Goal: Transaction & Acquisition: Purchase product/service

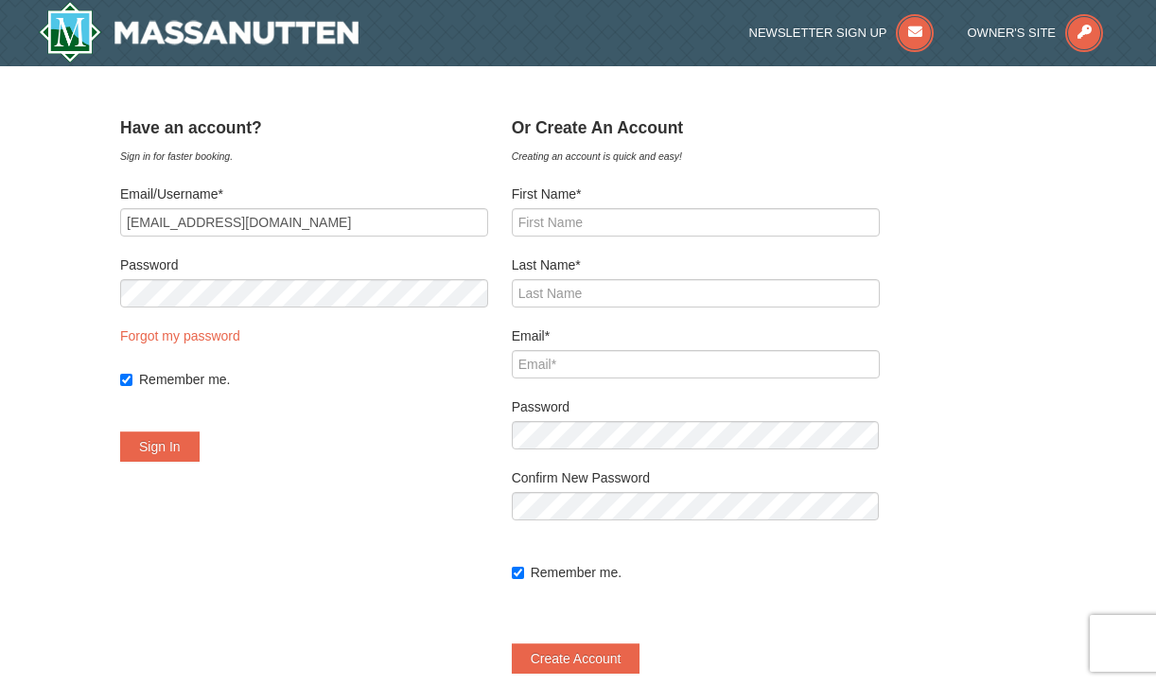
type input "[EMAIL_ADDRESS][DOMAIN_NAME]"
click at [175, 437] on button "Sign In" at bounding box center [159, 447] width 79 height 30
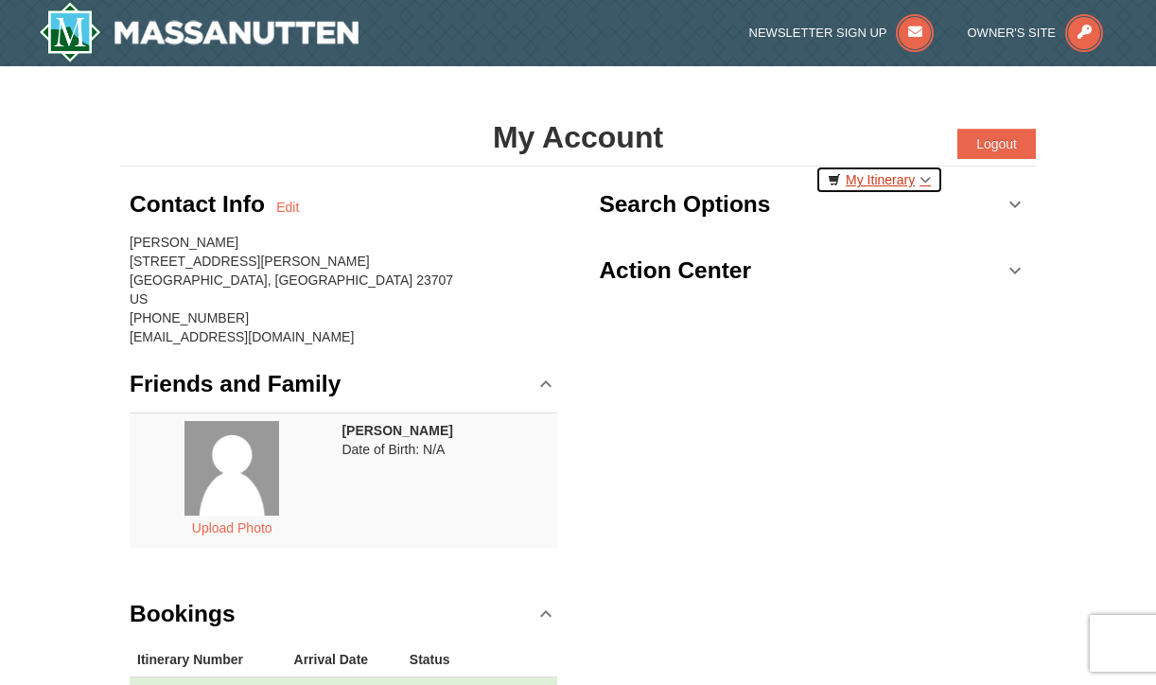
click at [922, 181] on link "My Itinerary" at bounding box center [880, 180] width 128 height 28
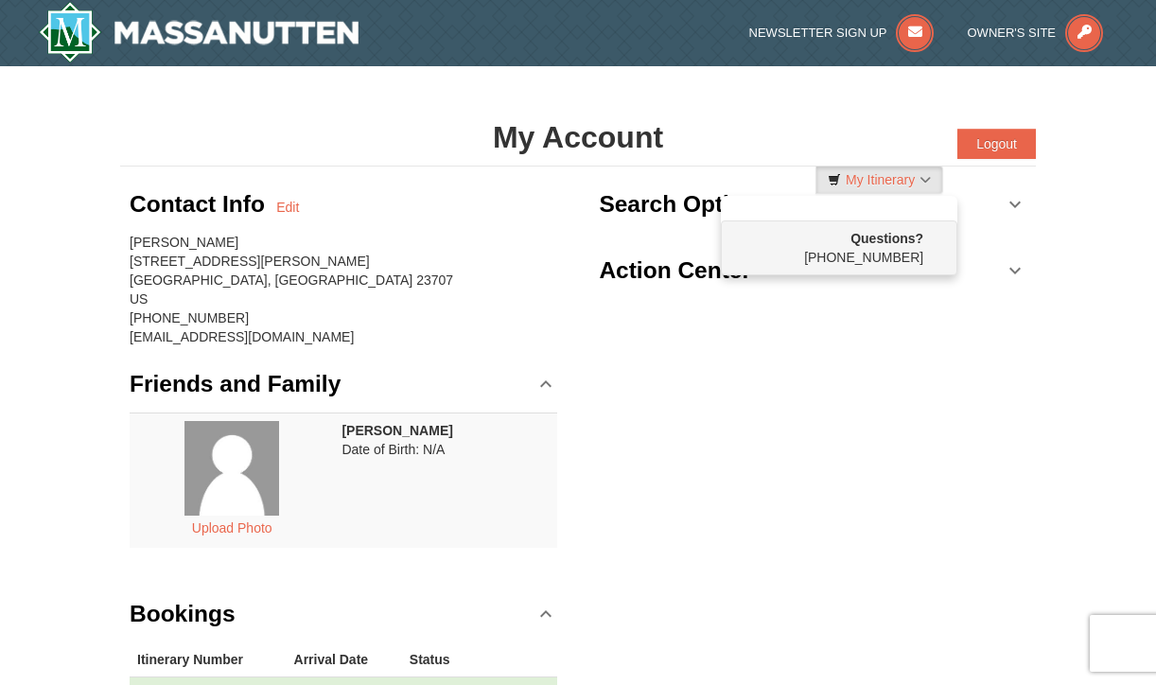
click at [1076, 236] on div "× My Account Categories Map List Filter My Itinerary Questions? 1-540-289-9441 …" at bounding box center [578, 429] width 1156 height 726
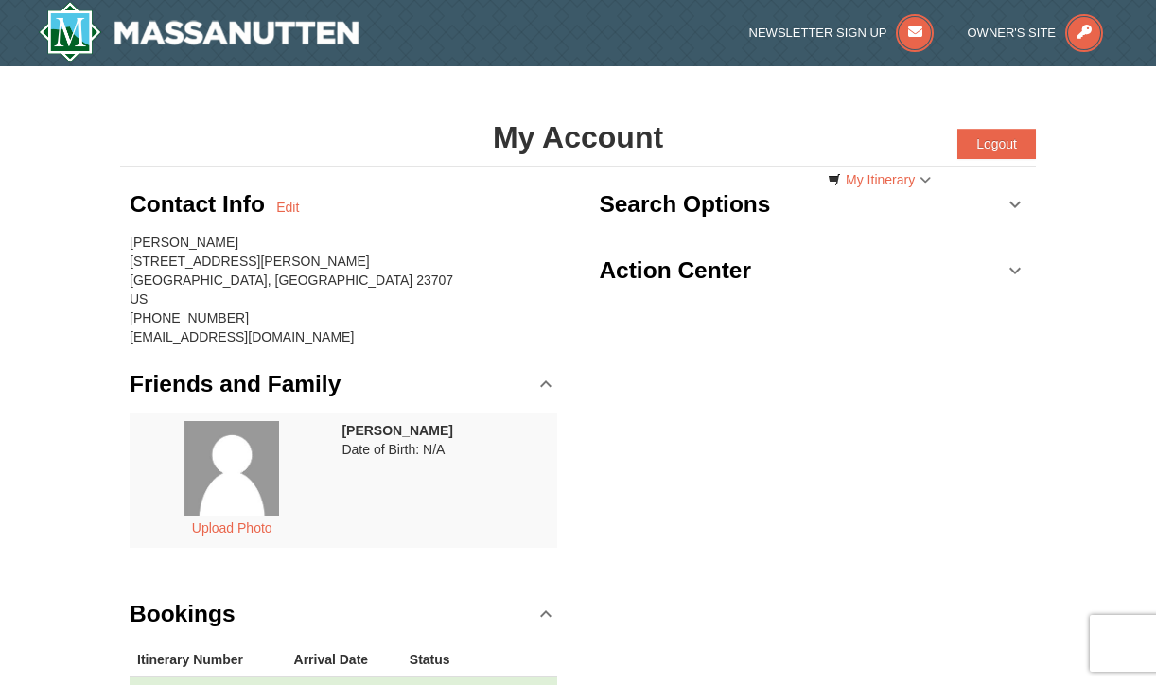
click at [1018, 203] on link "Search Options" at bounding box center [813, 204] width 428 height 57
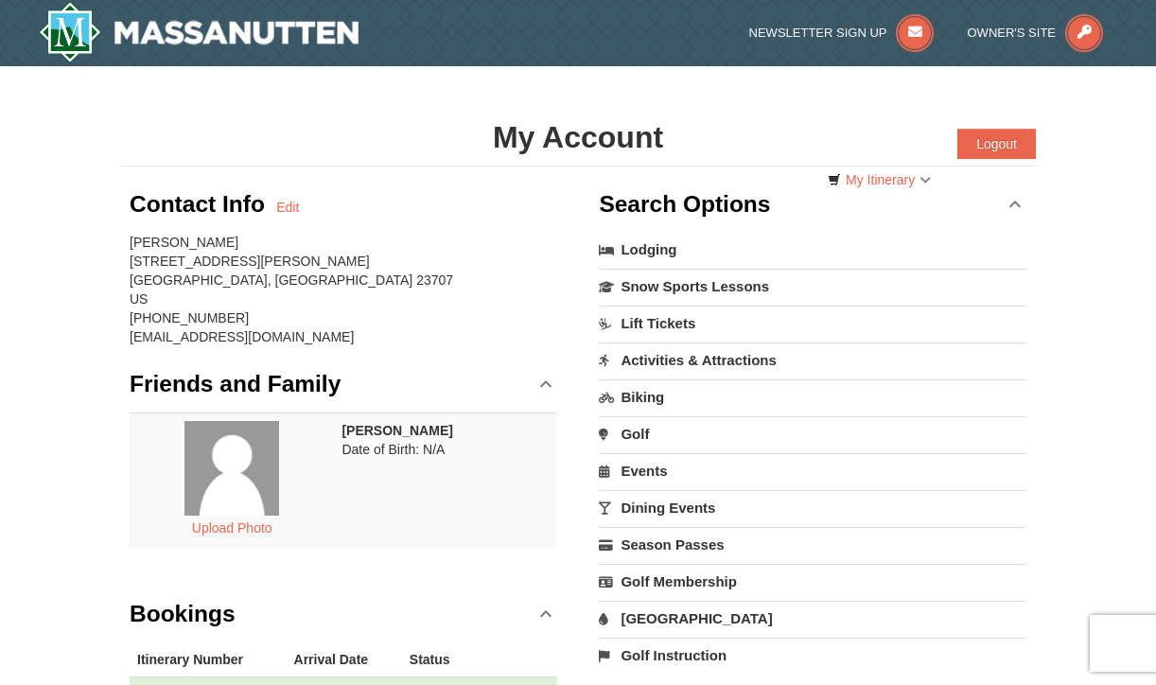
click at [1018, 203] on link "Search Options" at bounding box center [813, 204] width 428 height 57
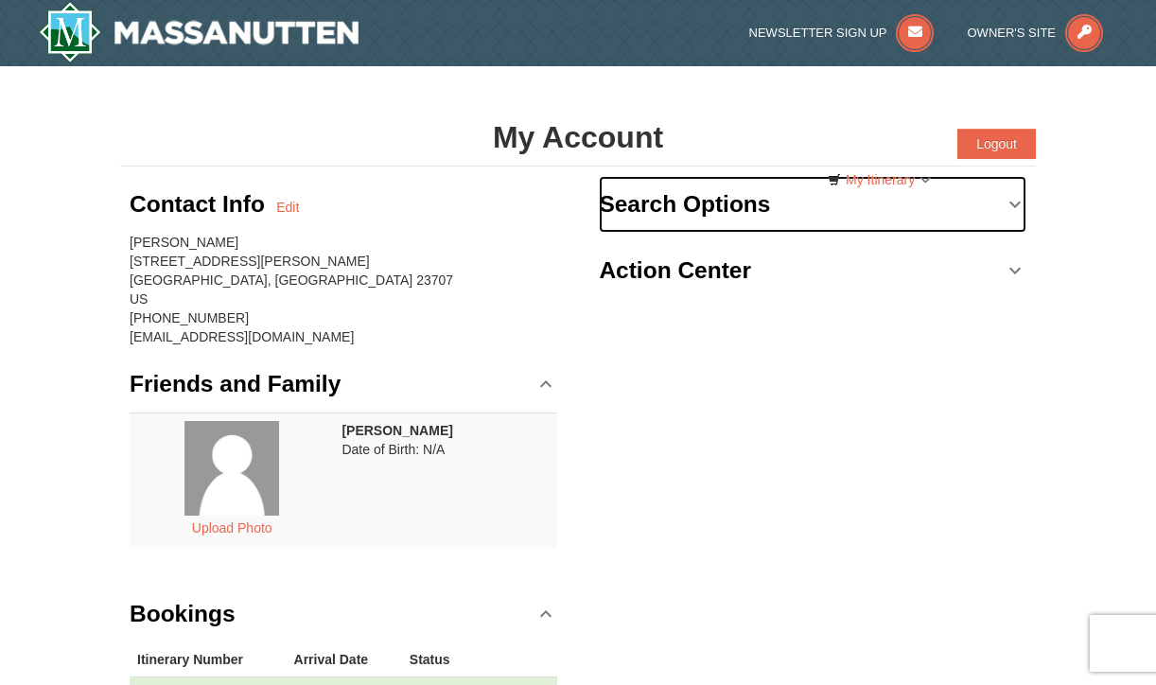
scroll to position [473, 0]
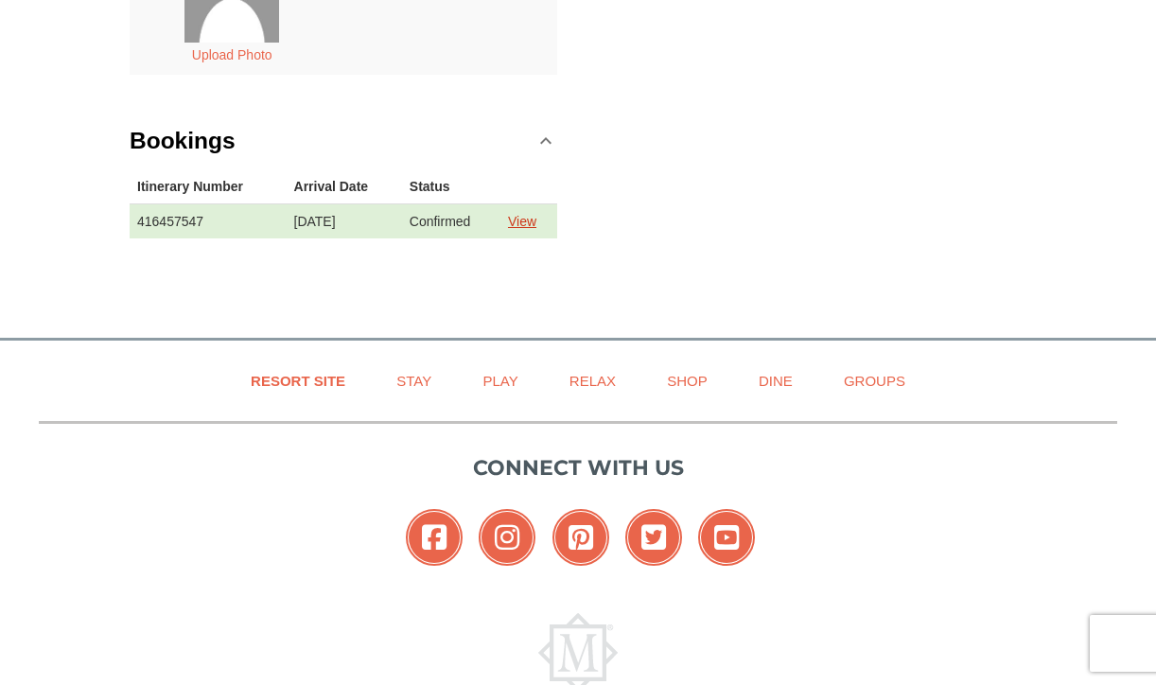
click at [535, 225] on link "View" at bounding box center [522, 221] width 28 height 15
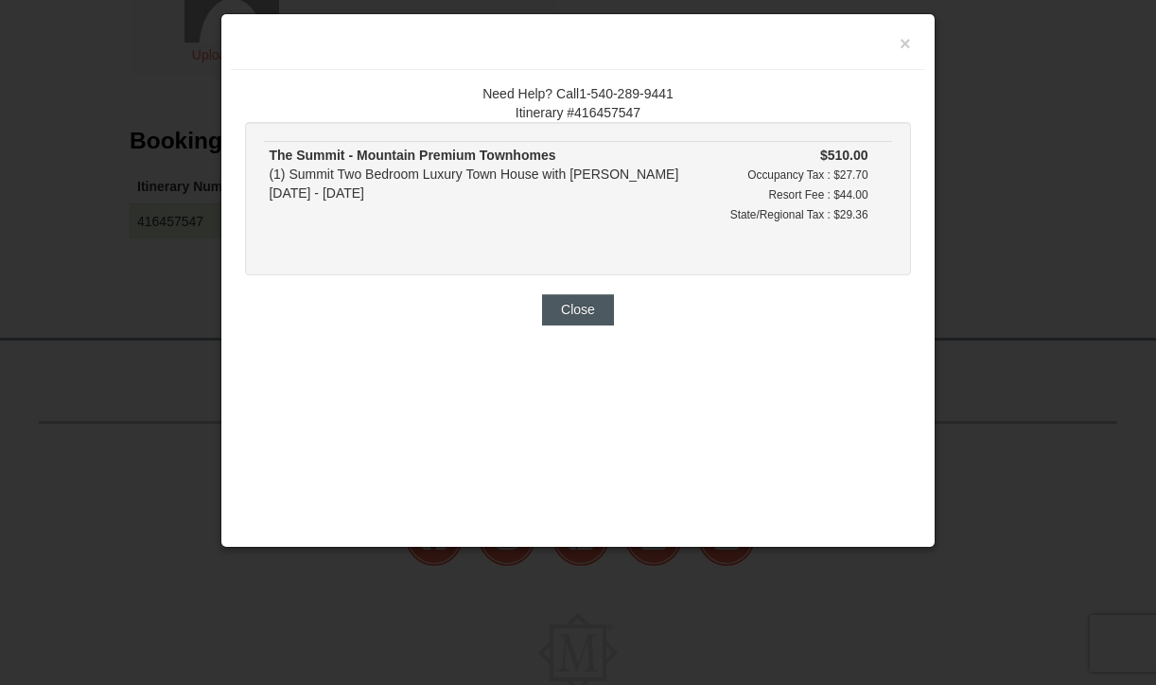
scroll to position [0, 0]
click at [579, 302] on button "Close" at bounding box center [578, 309] width 72 height 30
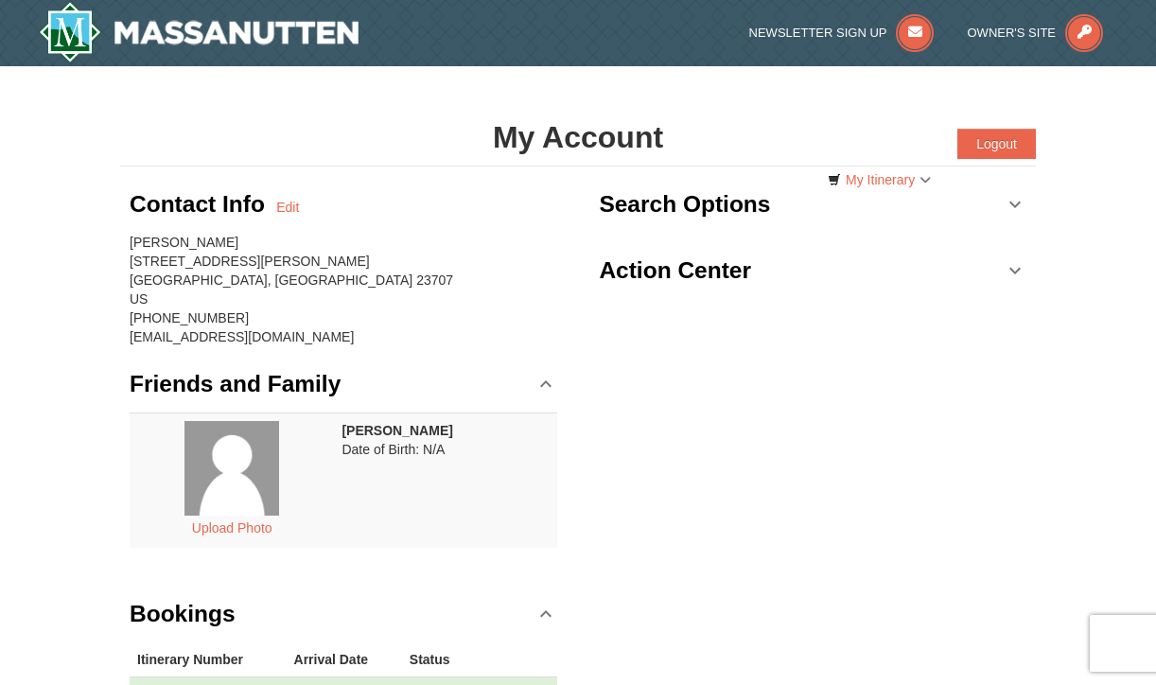
click at [1007, 202] on link "Search Options" at bounding box center [813, 204] width 428 height 57
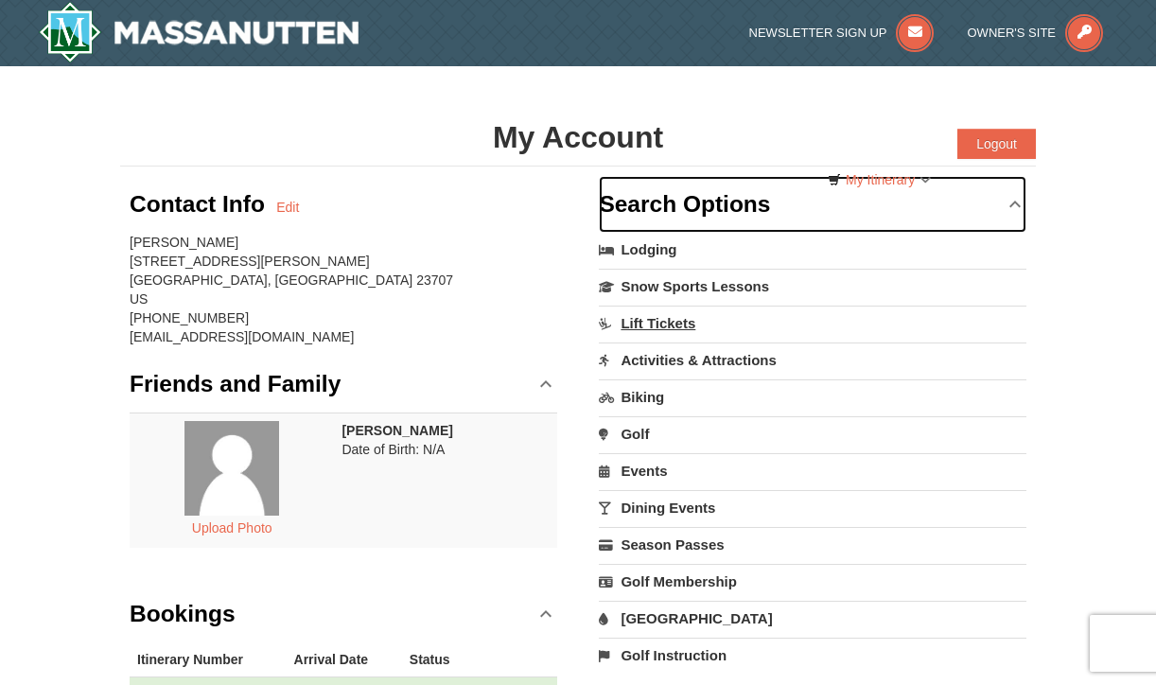
scroll to position [95, 0]
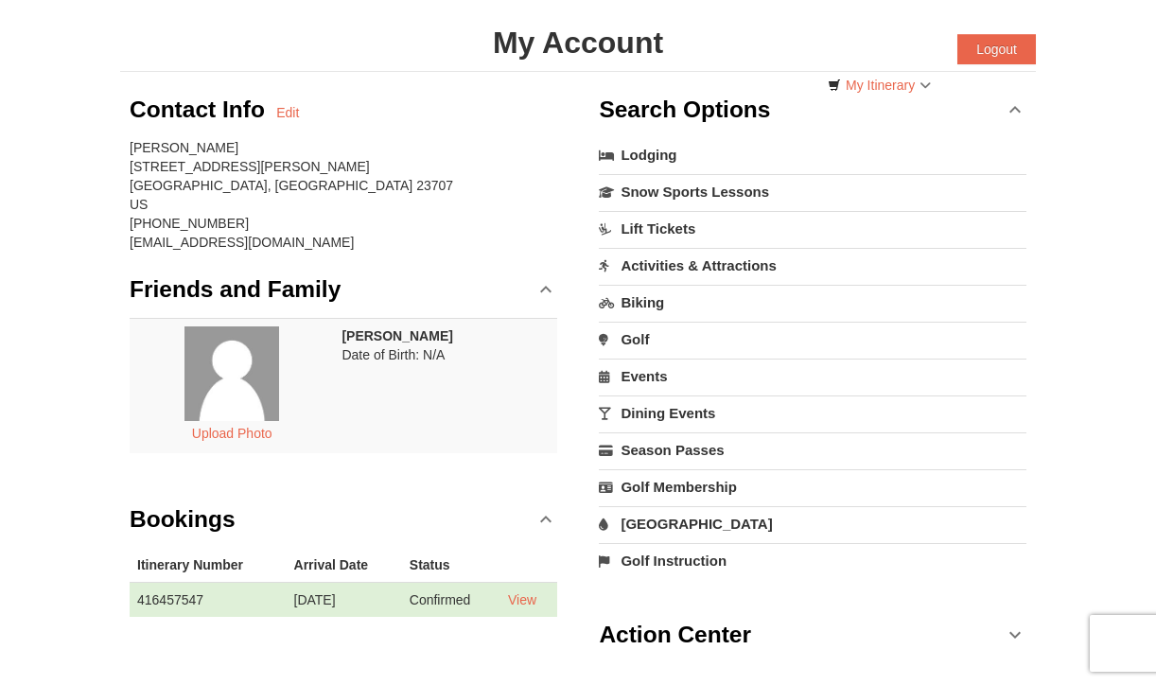
click at [652, 521] on link "[GEOGRAPHIC_DATA]" at bounding box center [813, 523] width 428 height 35
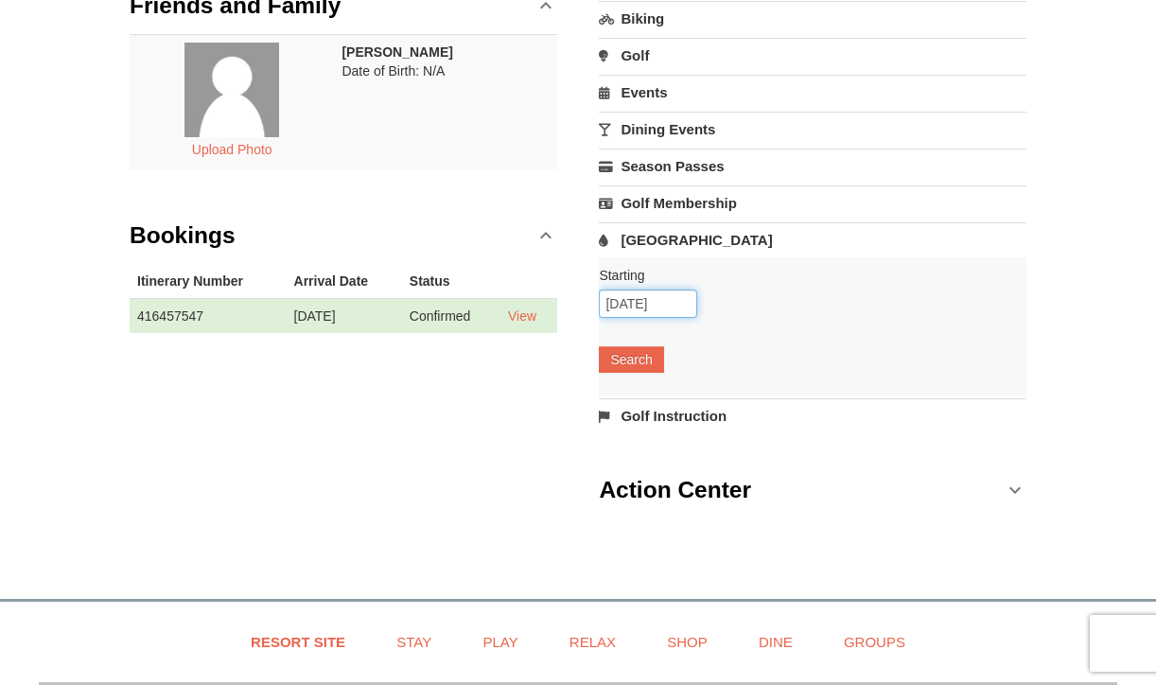
click at [638, 306] on input "10/06/2025" at bounding box center [648, 304] width 98 height 28
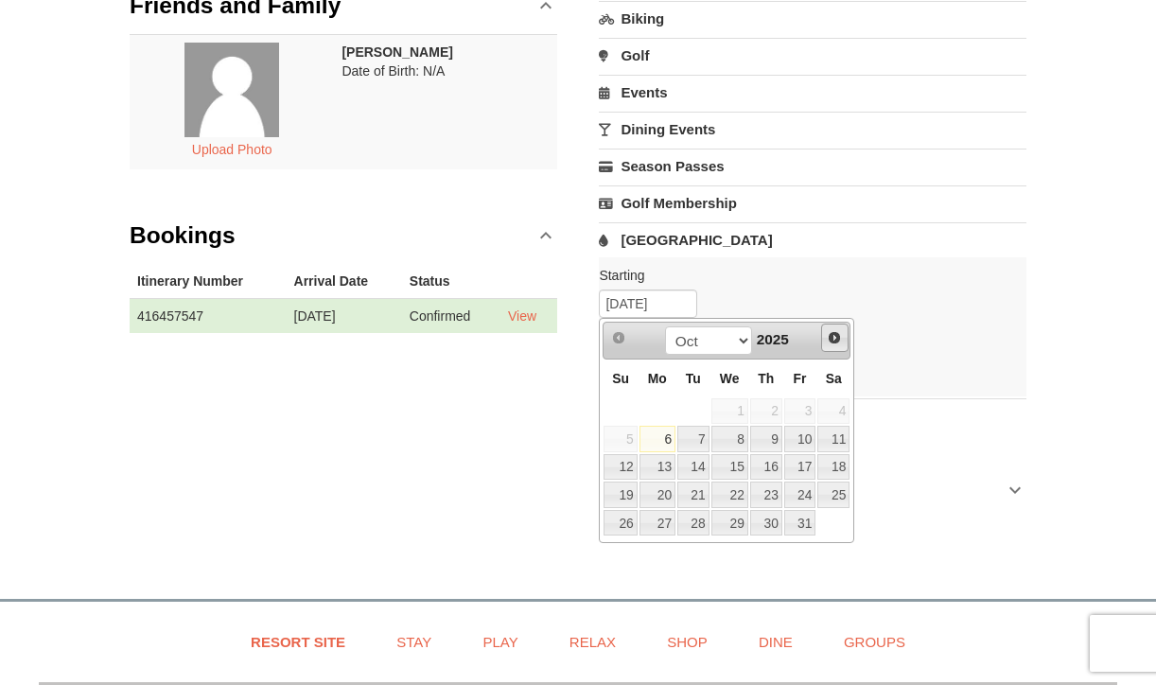
click at [829, 338] on span "Next" at bounding box center [834, 337] width 15 height 15
click at [837, 414] on link "6" at bounding box center [834, 411] width 32 height 26
type input "[DATE]"
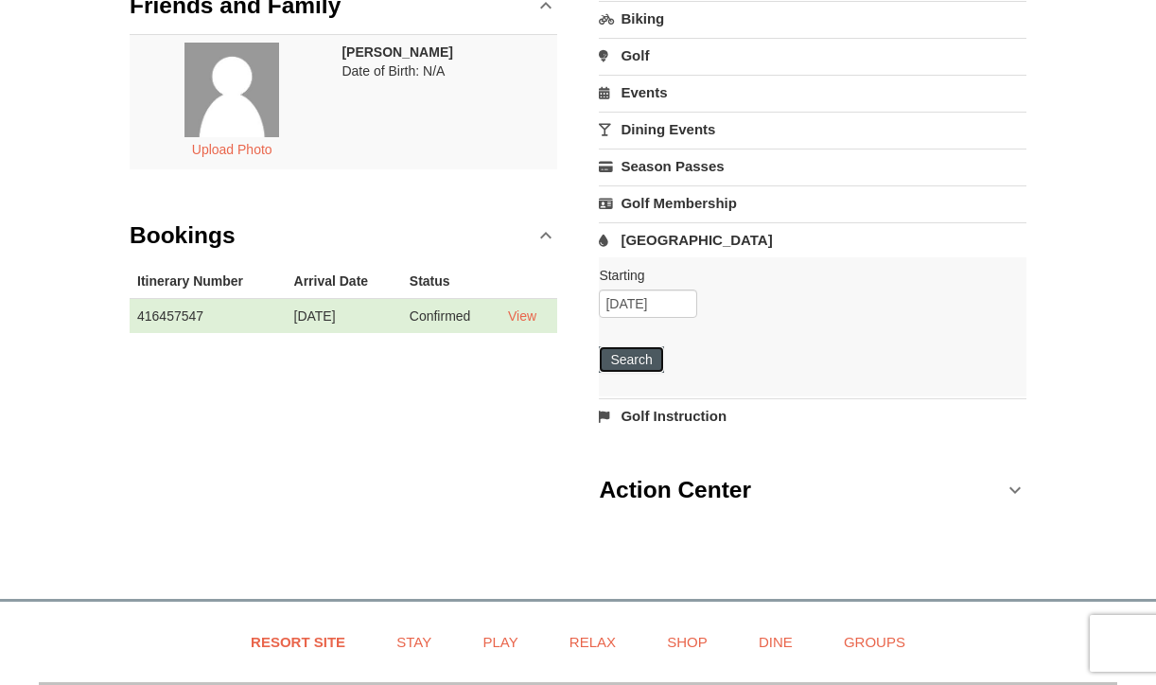
click at [634, 351] on button "Search" at bounding box center [631, 359] width 64 height 26
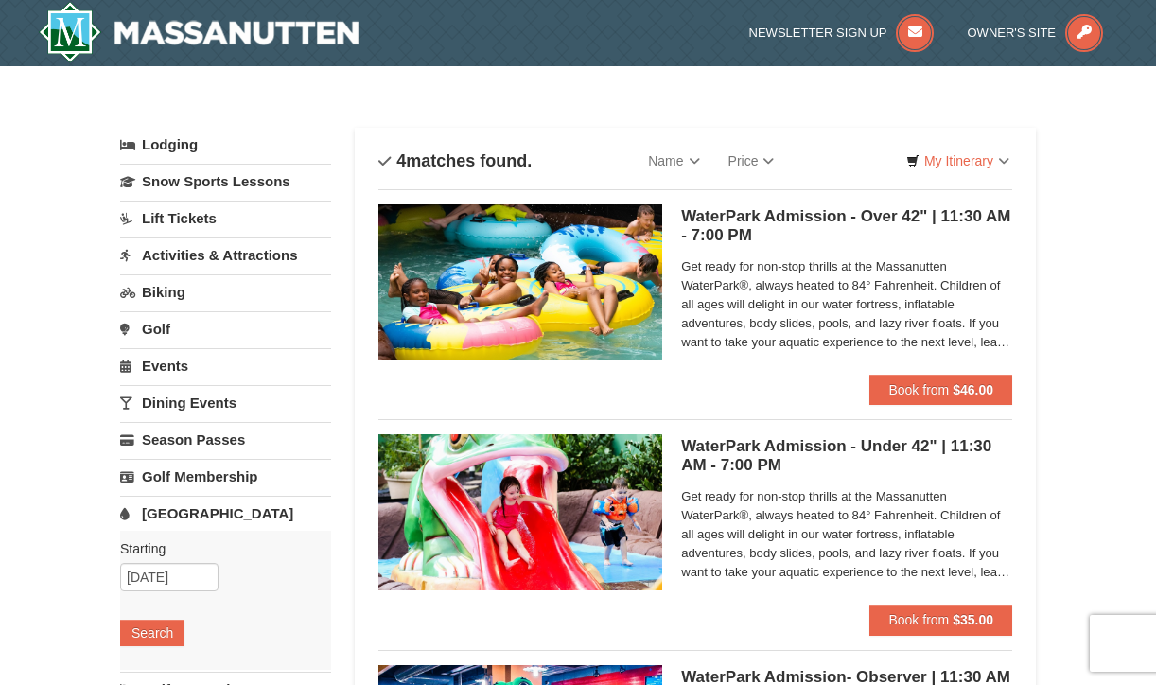
click at [1082, 318] on div "× Categories List Filter My Itinerary Questions? 1-540-289-9441 Lodging Arrival…" at bounding box center [578, 614] width 1156 height 1097
click at [590, 106] on div "× Categories List Filter My Itinerary Questions? 1-540-289-9441 Lodging Arrival…" at bounding box center [578, 614] width 954 height 1059
click at [590, 105] on div "× Categories List Filter My Itinerary Questions? 1-540-289-9441 Lodging Arrival…" at bounding box center [578, 614] width 954 height 1059
click at [589, 104] on div "× Categories List Filter My Itinerary Questions? 1-540-289-9441 Lodging Arrival…" at bounding box center [578, 614] width 954 height 1059
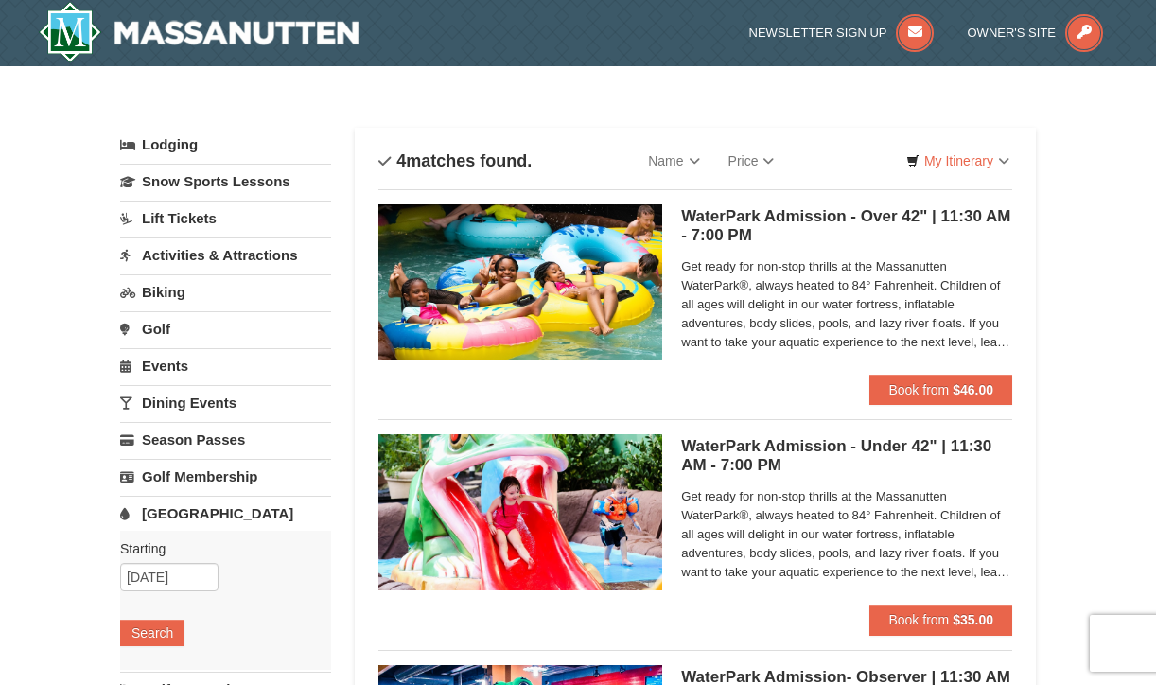
click at [565, 97] on div "× Categories List Filter My Itinerary Questions? 1-540-289-9441 Lodging Arrival…" at bounding box center [578, 614] width 954 height 1059
click at [569, 103] on div "× Categories List Filter My Itinerary Questions? 1-540-289-9441 Lodging Arrival…" at bounding box center [578, 614] width 954 height 1059
click at [543, 92] on div "× Categories List Filter My Itinerary Questions? 1-540-289-9441 Lodging Arrival…" at bounding box center [578, 614] width 954 height 1059
click at [944, 379] on button "Book from $46.00" at bounding box center [941, 390] width 143 height 30
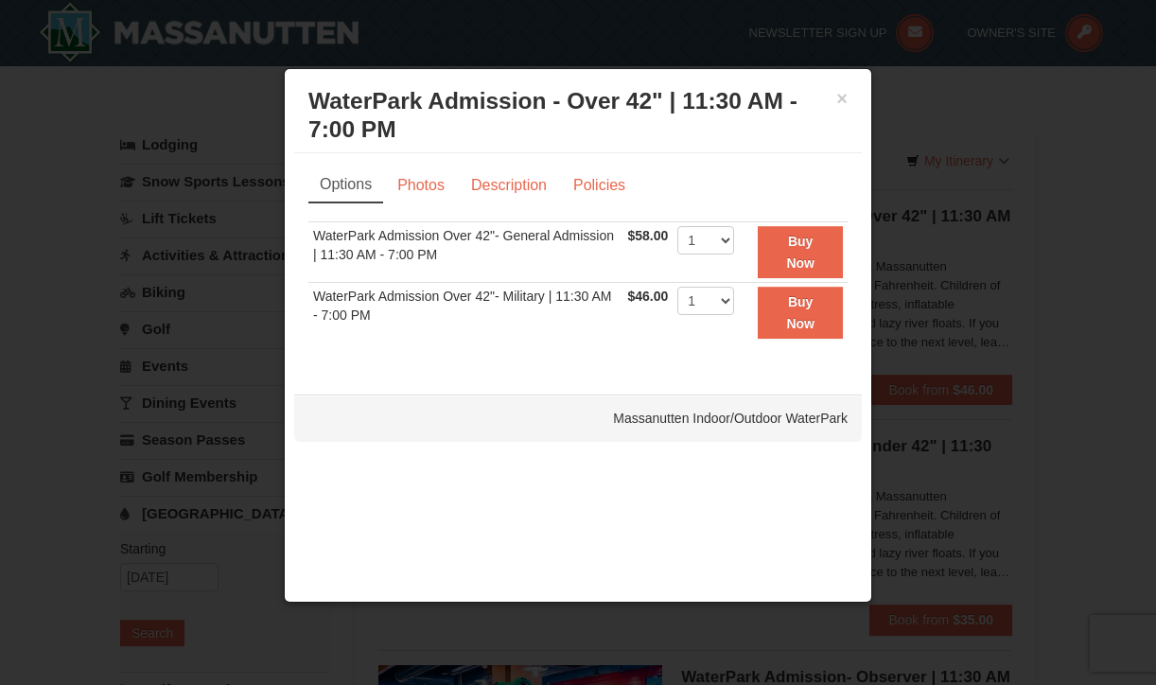
click at [529, 296] on td "WaterPark Admission Over 42"- Military | 11:30 AM - 7:00 PM" at bounding box center [465, 313] width 315 height 60
click at [848, 97] on div "× WaterPark Admission - Over 42" | 11:30 AM - 7:00 PM Massanutten Indoor/Outdoo…" at bounding box center [578, 116] width 568 height 75
click at [844, 97] on button "×" at bounding box center [842, 98] width 11 height 19
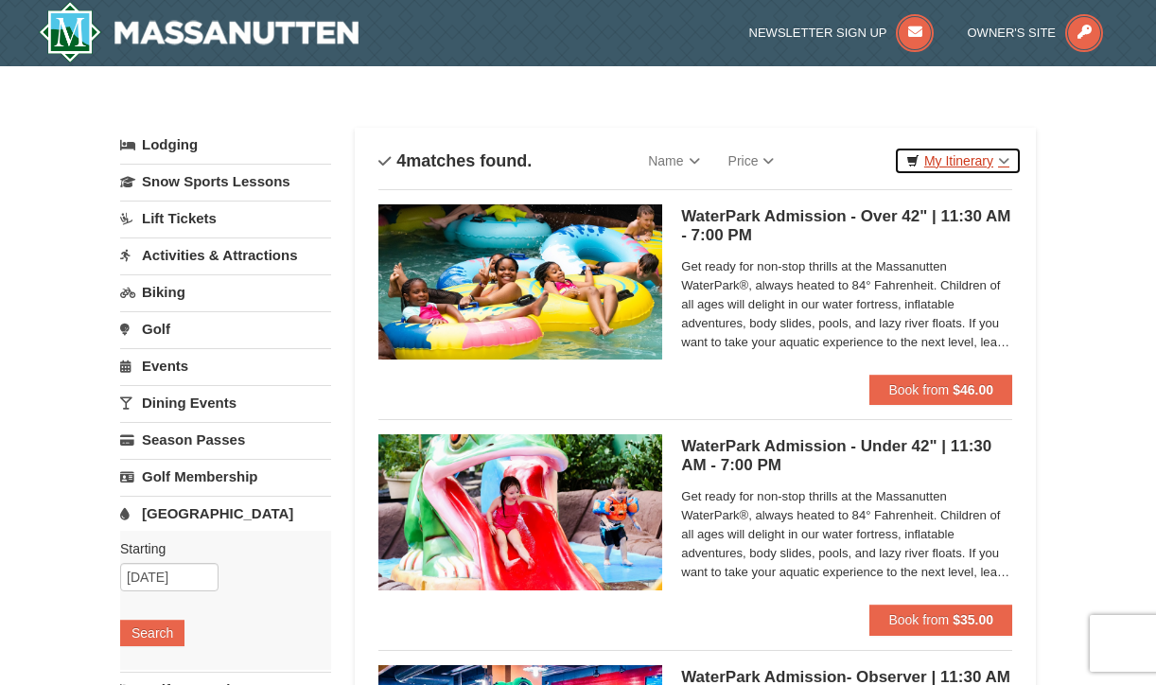
click at [968, 161] on link "My Itinerary" at bounding box center [958, 161] width 128 height 28
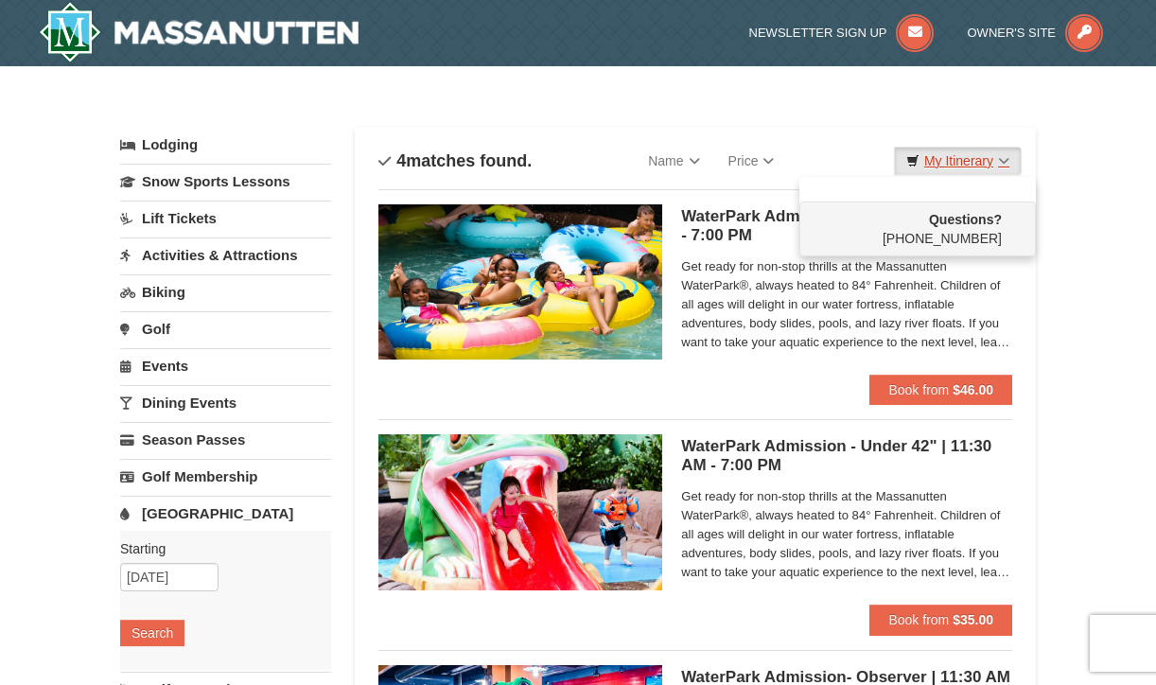
scroll to position [946, 0]
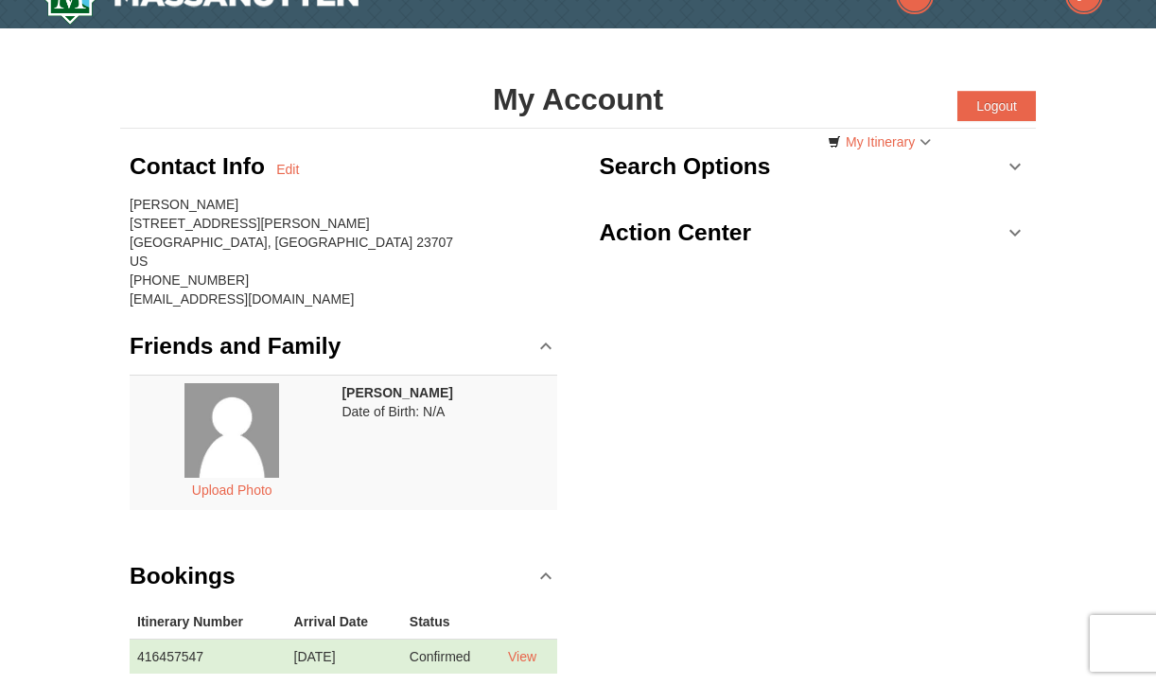
scroll to position [189, 0]
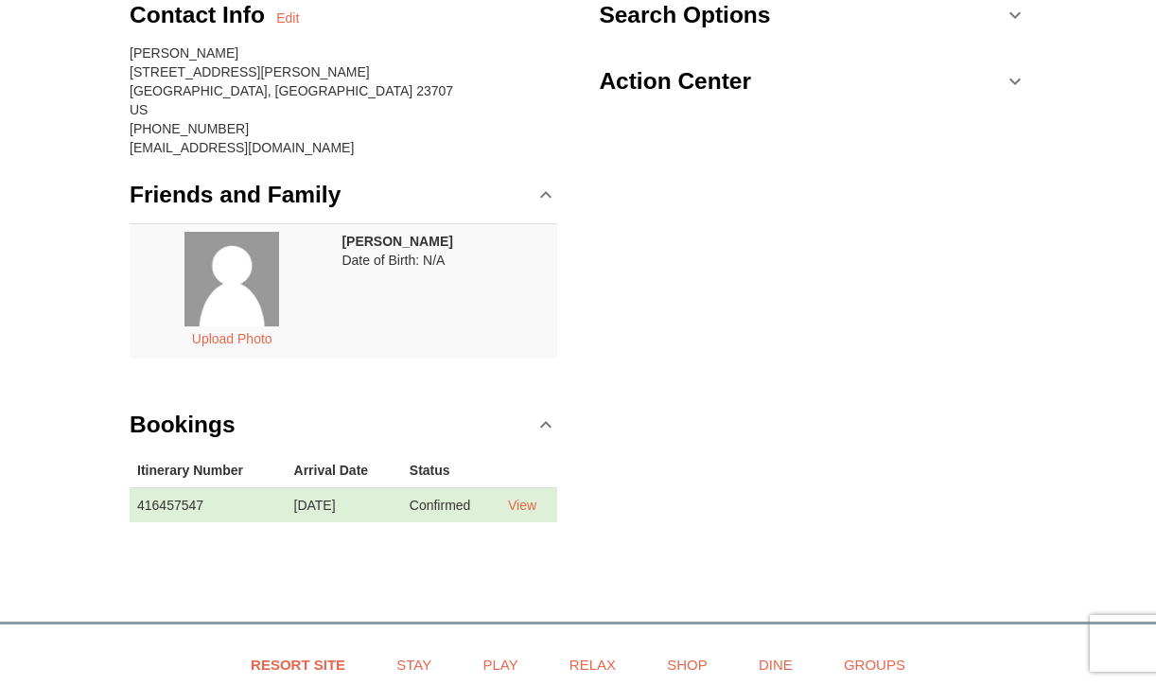
click at [765, 379] on div "Contact Info Edit Jennifer Johnson 106 Williamson Rd Portsmouth, VA 23707 US (8…" at bounding box center [578, 268] width 916 height 583
click at [533, 507] on link "View" at bounding box center [522, 505] width 28 height 15
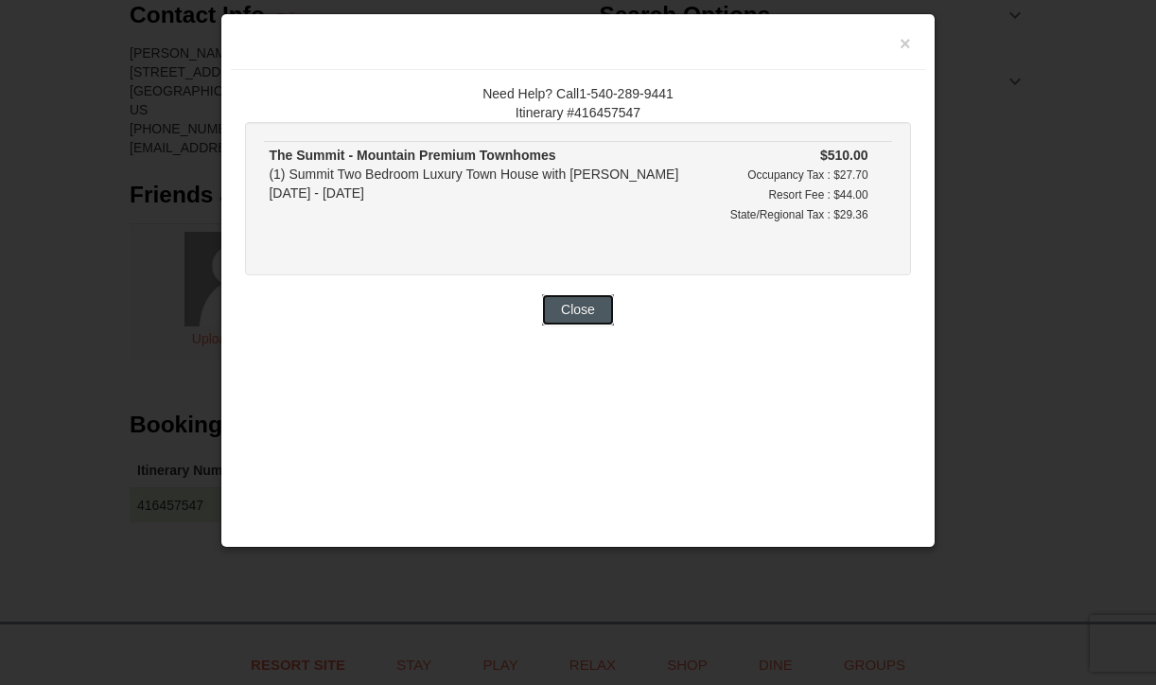
click at [583, 318] on button "Close" at bounding box center [578, 309] width 72 height 30
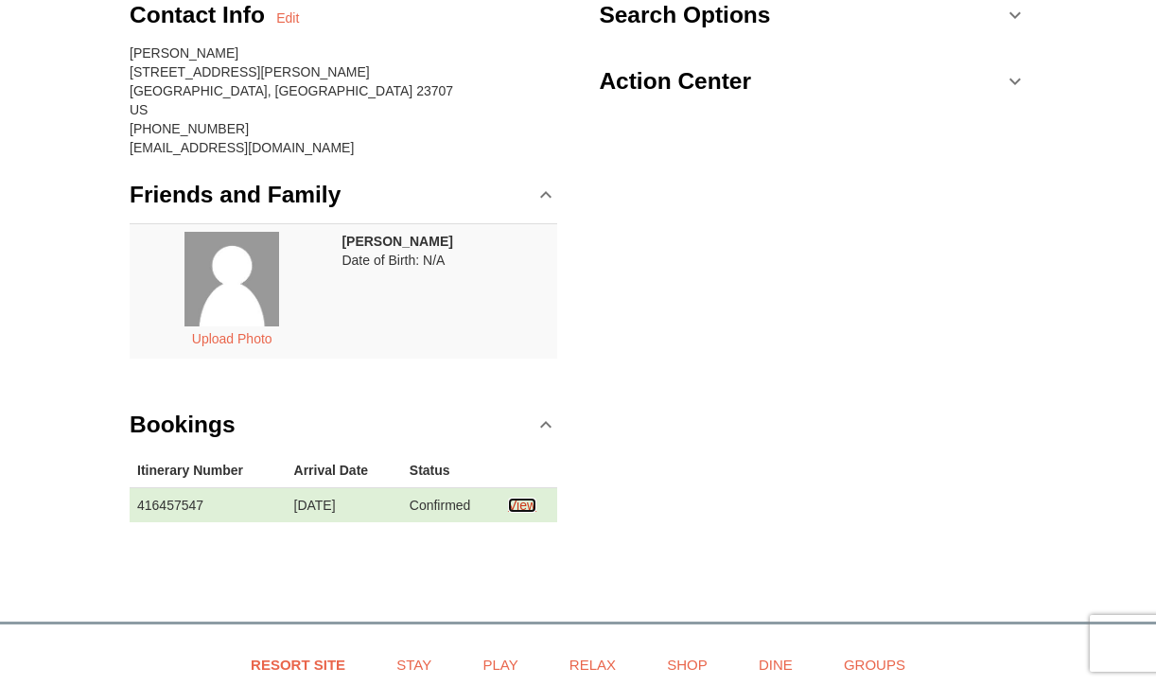
scroll to position [0, 0]
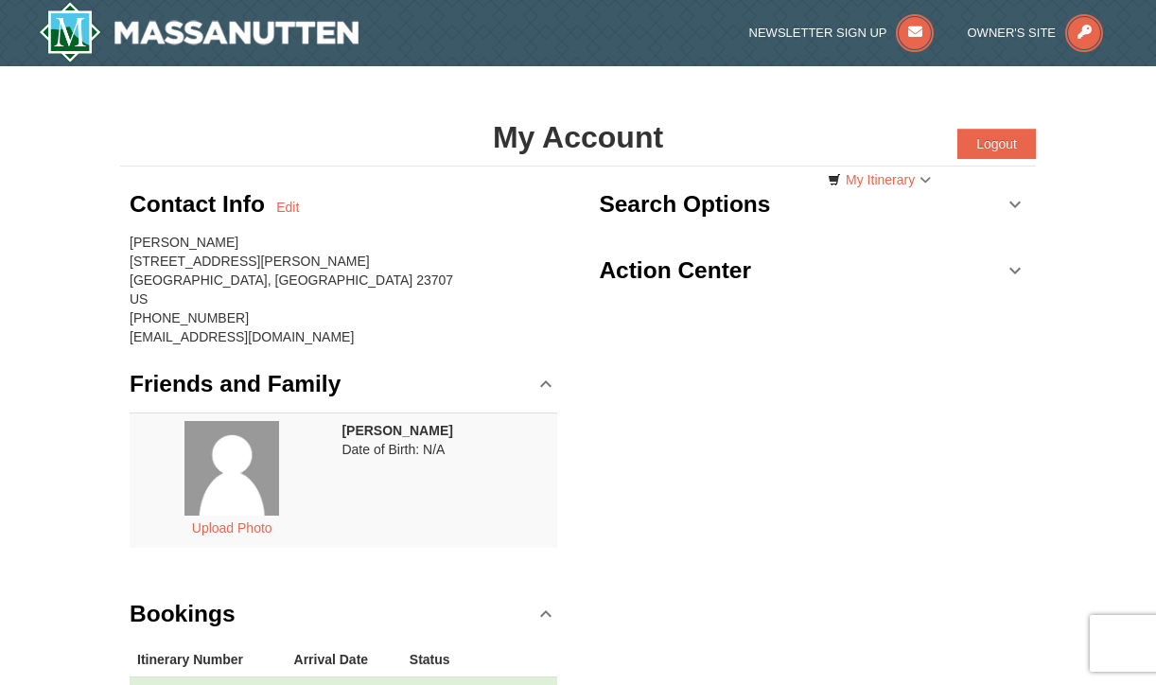
click at [1013, 271] on link "Action Center" at bounding box center [813, 270] width 428 height 57
click at [1009, 197] on link "Search Options" at bounding box center [813, 204] width 428 height 57
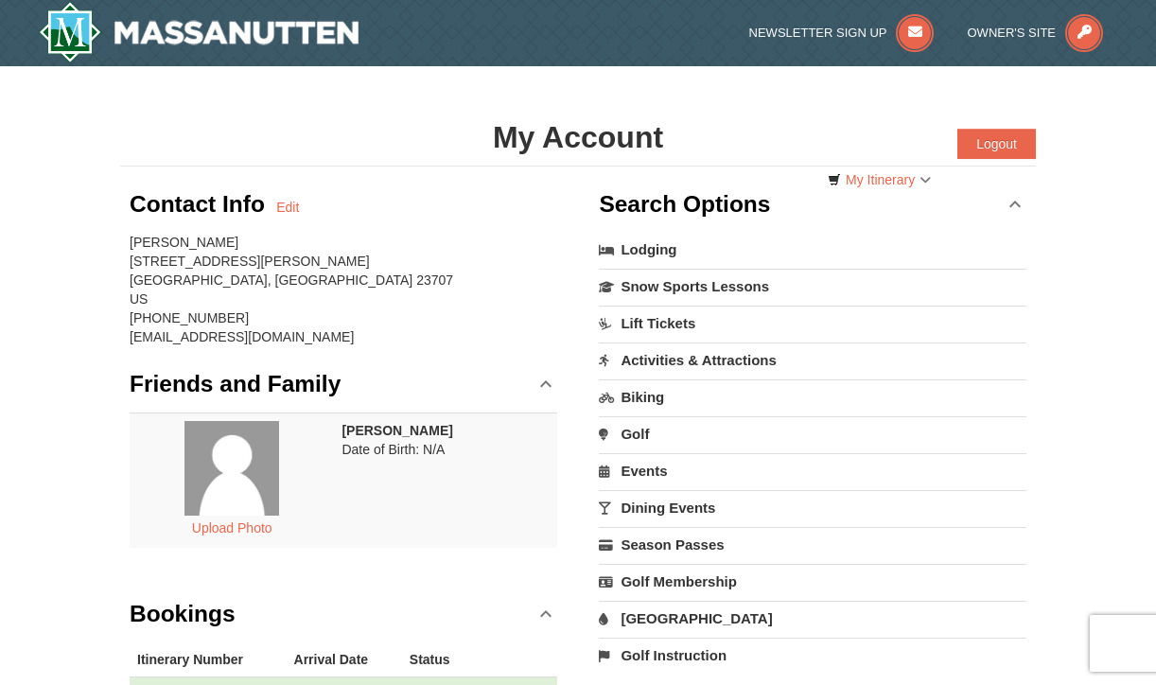
click at [676, 613] on link "[GEOGRAPHIC_DATA]" at bounding box center [813, 618] width 428 height 35
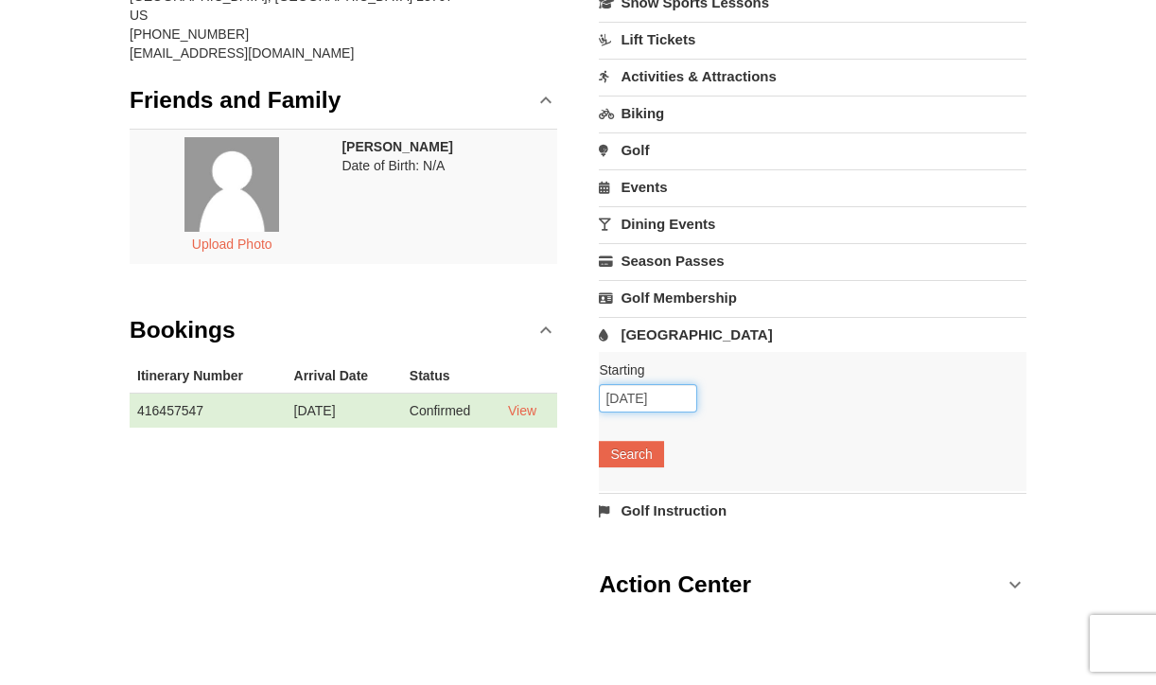
click at [626, 393] on input "10/06/2025" at bounding box center [648, 398] width 98 height 28
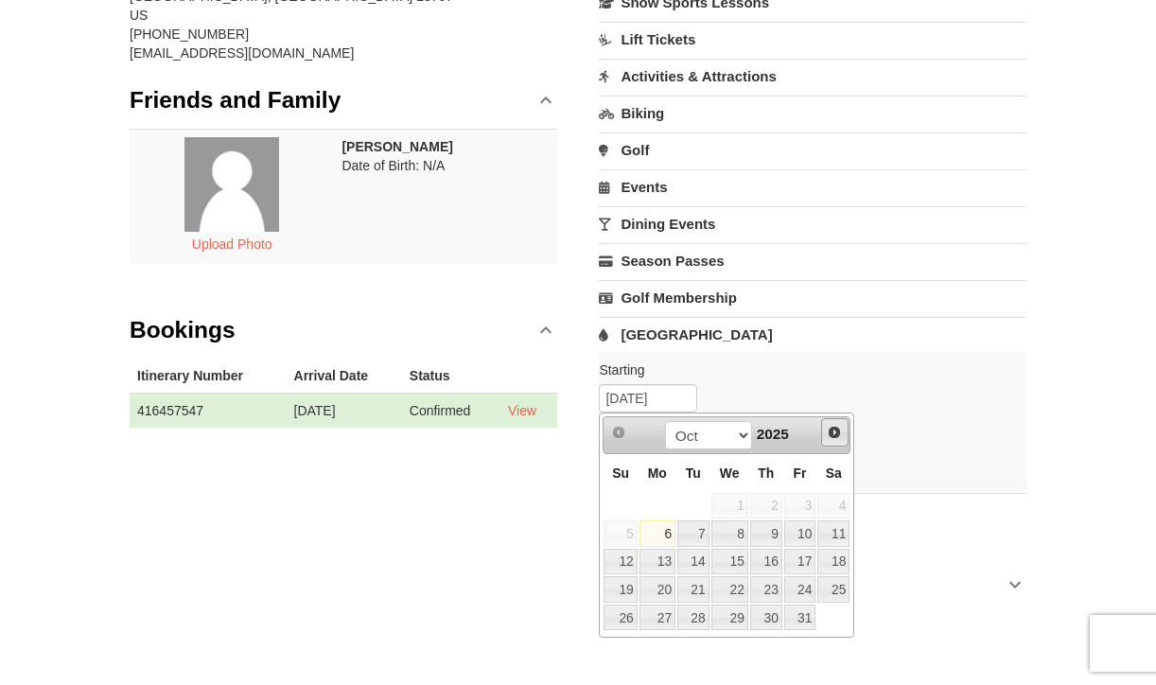
drag, startPoint x: 842, startPoint y: 422, endPoint x: 839, endPoint y: 432, distance: 10.8
click at [838, 433] on span "Next" at bounding box center [834, 432] width 15 height 15
click at [826, 507] on link "6" at bounding box center [834, 506] width 32 height 26
type input "[DATE]"
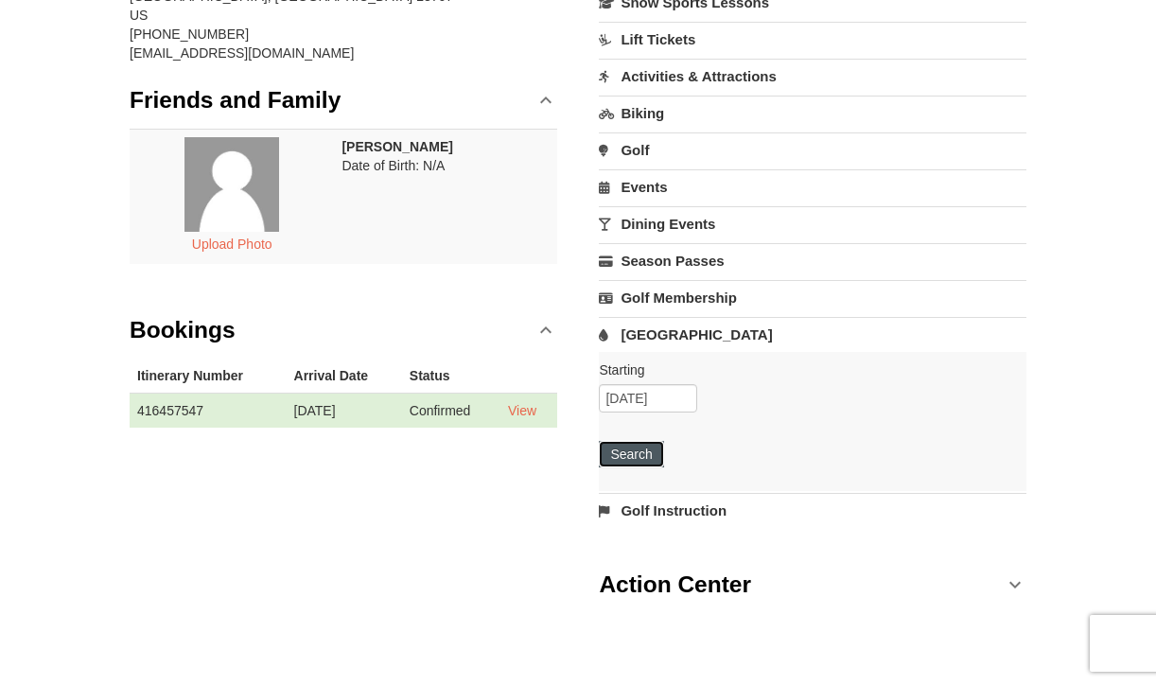
click at [648, 453] on button "Search" at bounding box center [631, 454] width 64 height 26
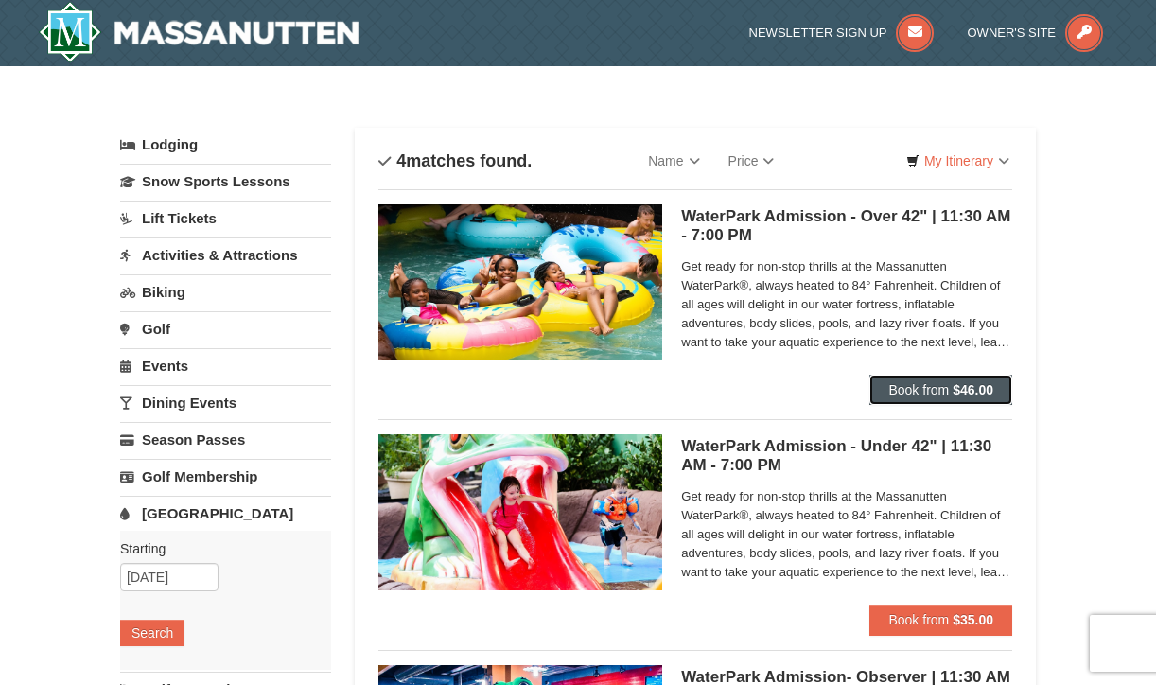
click at [977, 390] on strong "$46.00" at bounding box center [973, 389] width 41 height 15
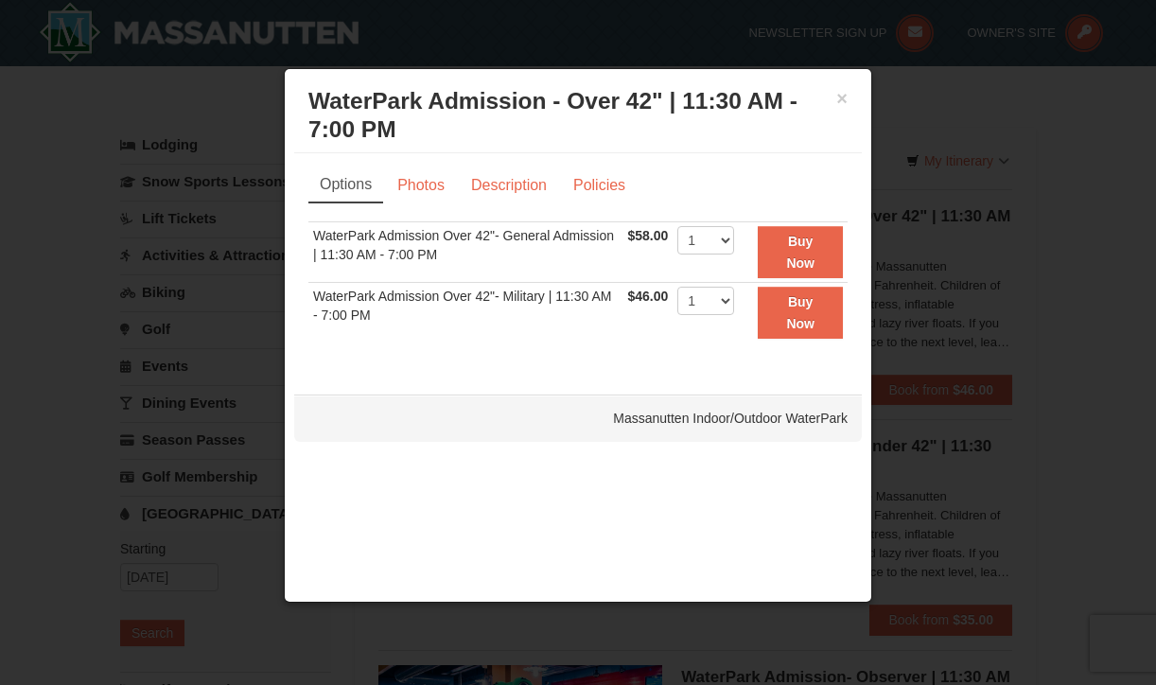
click at [529, 298] on td "WaterPark Admission Over 42"- Military | 11:30 AM - 7:00 PM" at bounding box center [465, 313] width 315 height 60
select select "5"
click at [702, 373] on div "Options Photos Description Policies Sorry, no matches found. Please remove some…" at bounding box center [578, 264] width 568 height 222
click at [428, 185] on link "Photos" at bounding box center [421, 185] width 72 height 36
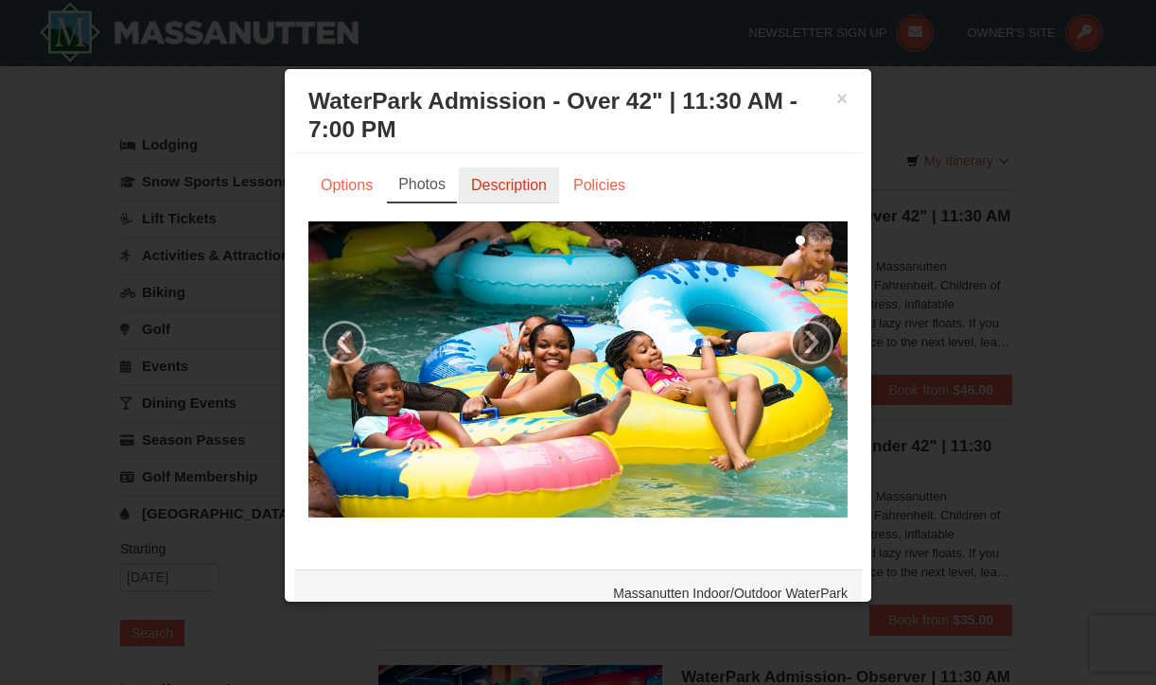
click at [506, 187] on link "Description" at bounding box center [509, 185] width 100 height 36
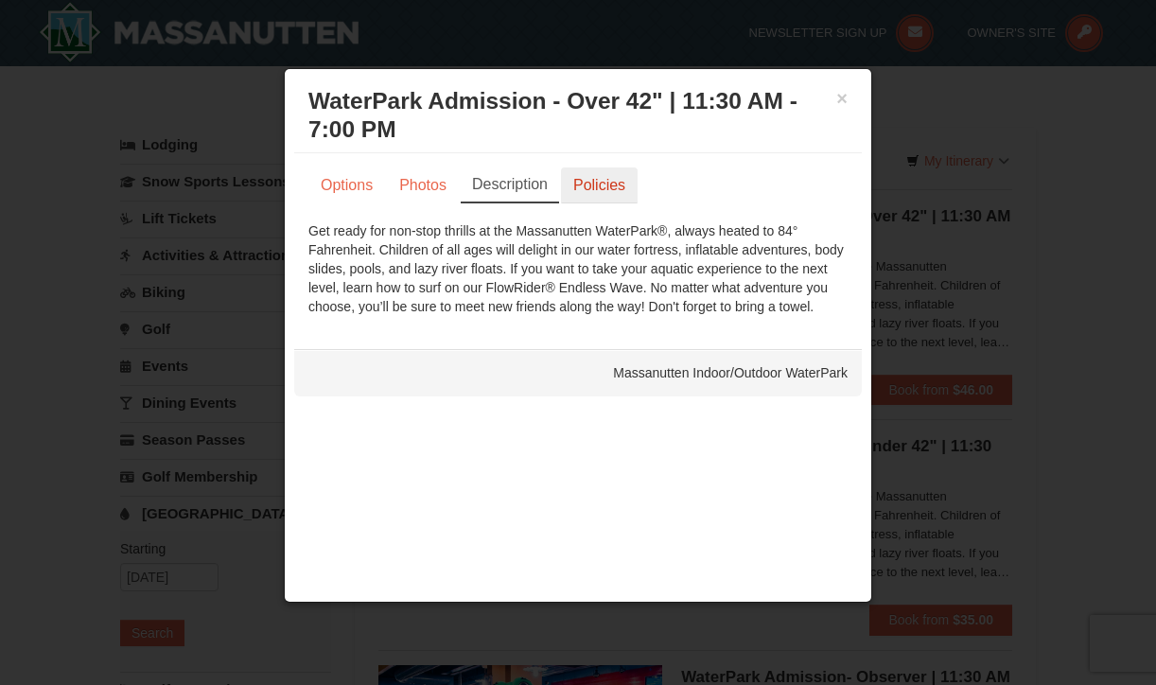
click at [581, 185] on link "Policies" at bounding box center [599, 185] width 77 height 36
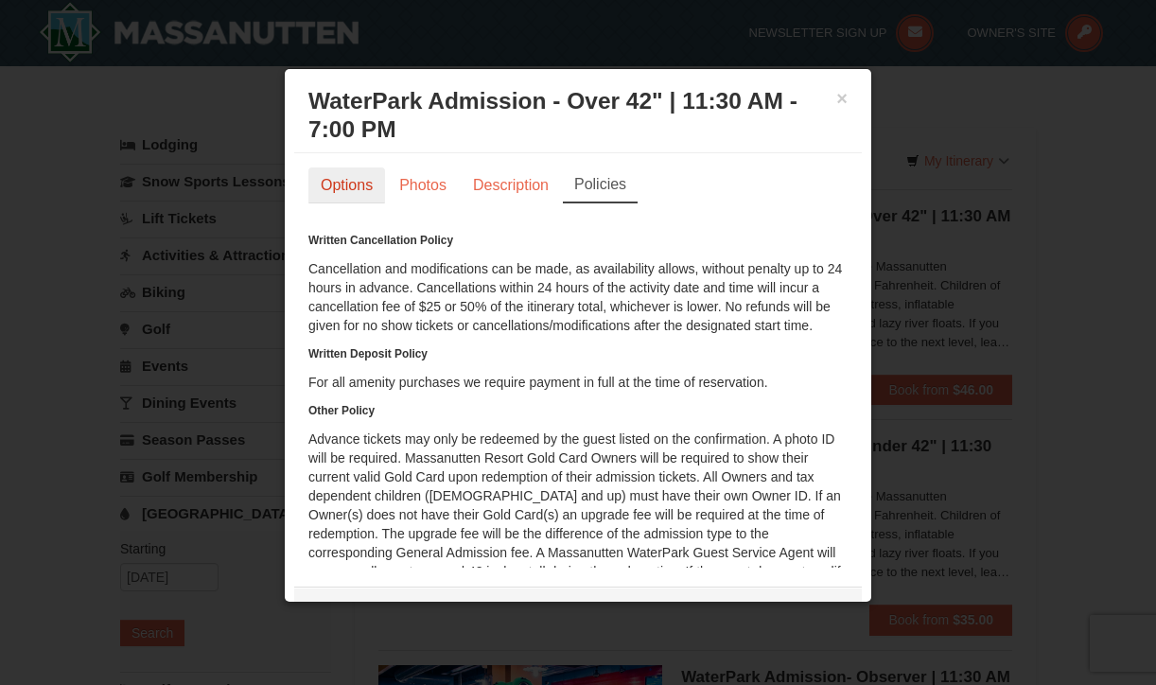
click at [352, 189] on link "Options" at bounding box center [346, 185] width 77 height 36
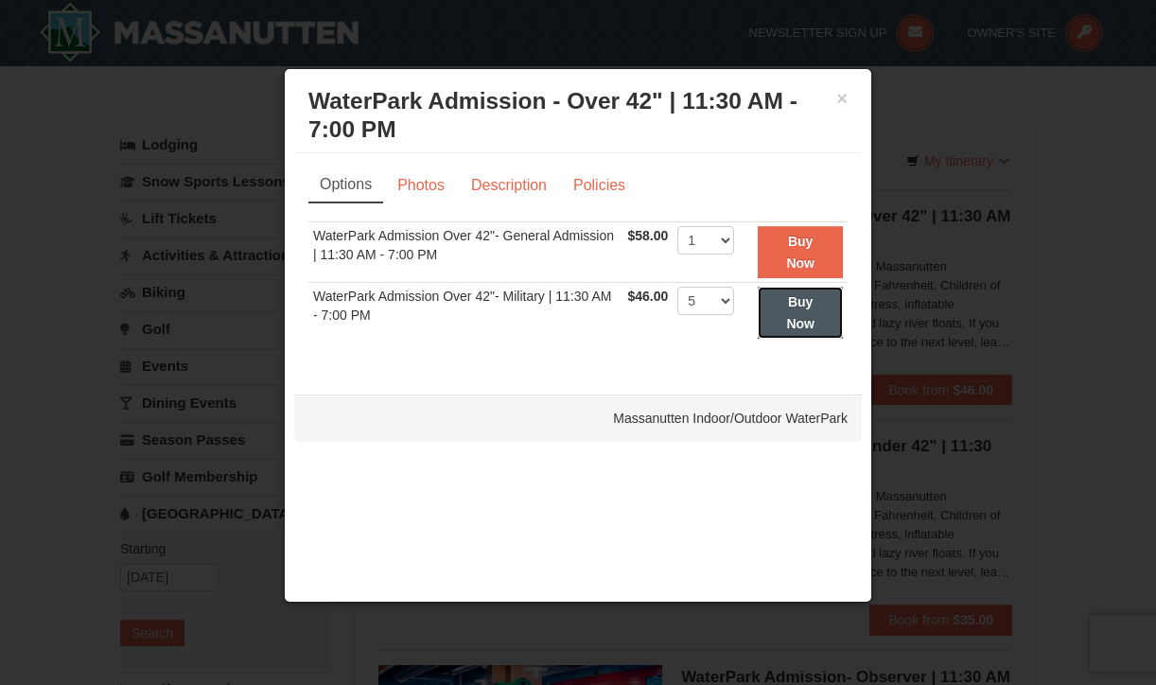
click at [803, 318] on strong "Buy Now" at bounding box center [800, 312] width 28 height 36
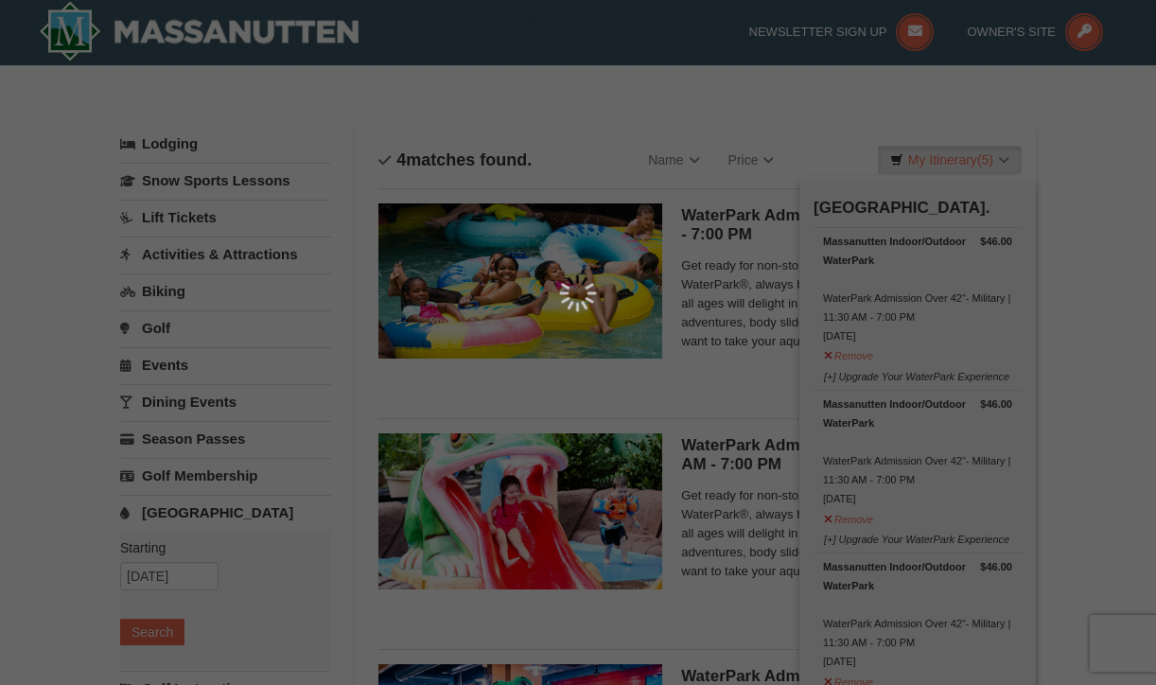
scroll to position [6, 0]
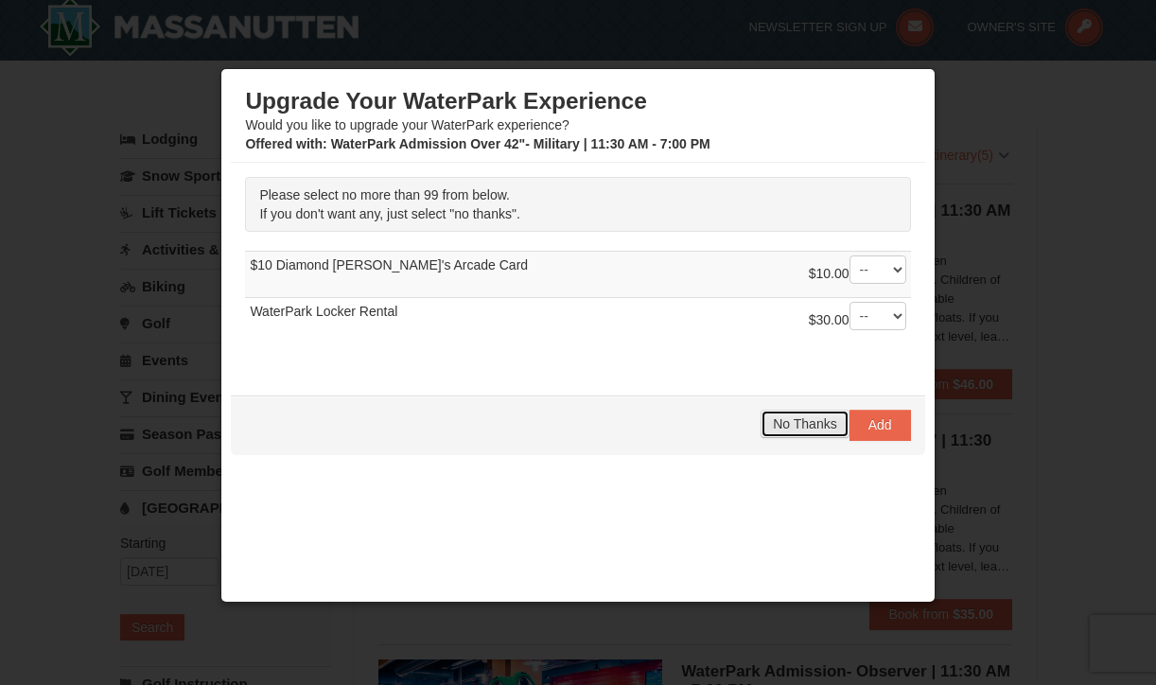
click at [778, 423] on span "No Thanks" at bounding box center [804, 423] width 63 height 15
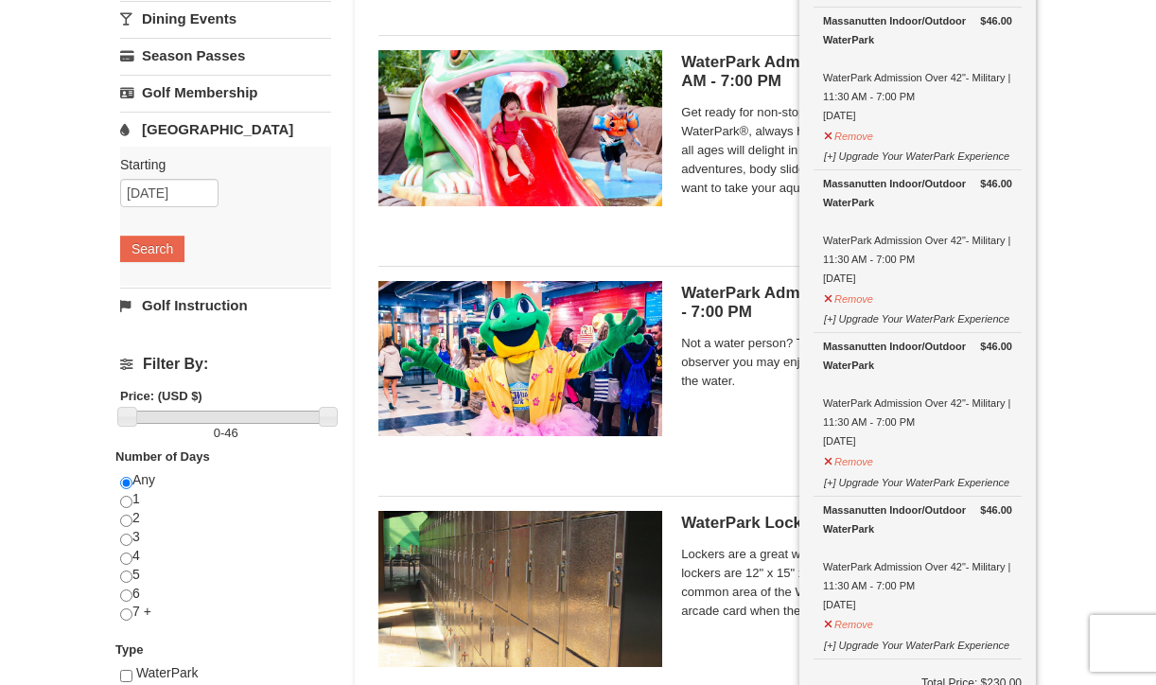
scroll to position [100, 0]
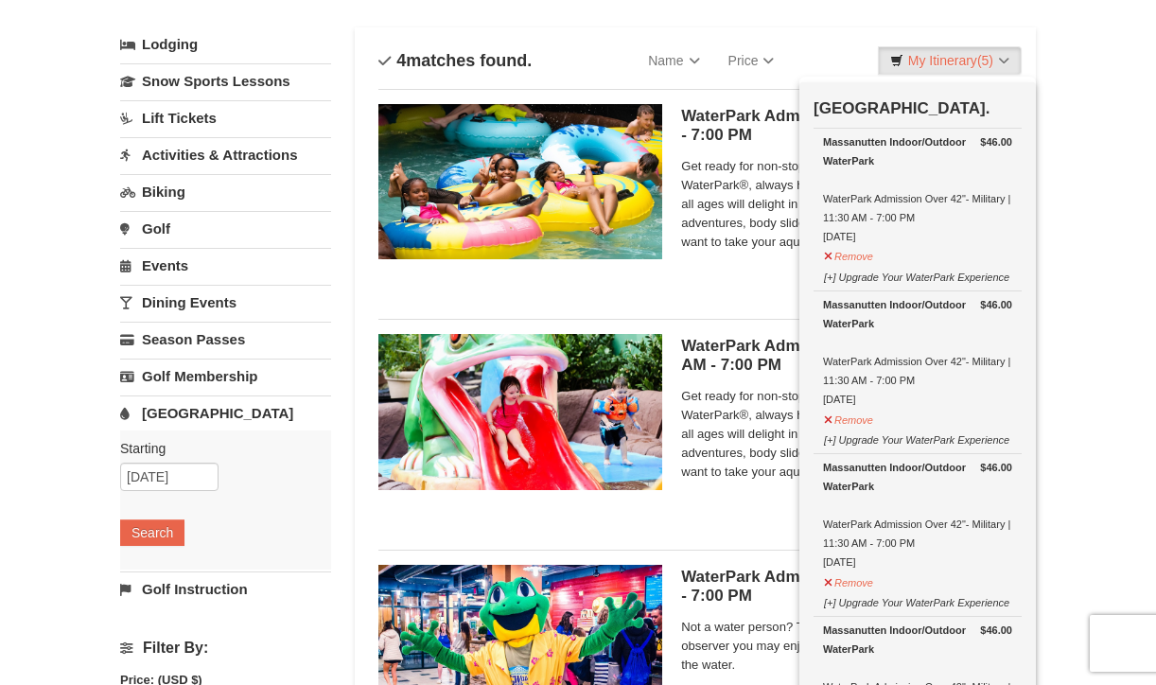
click at [1122, 397] on div "× Categories List Filter My Itinerary (5) Check Out Now [GEOGRAPHIC_DATA]. $46.…" at bounding box center [578, 514] width 1156 height 1097
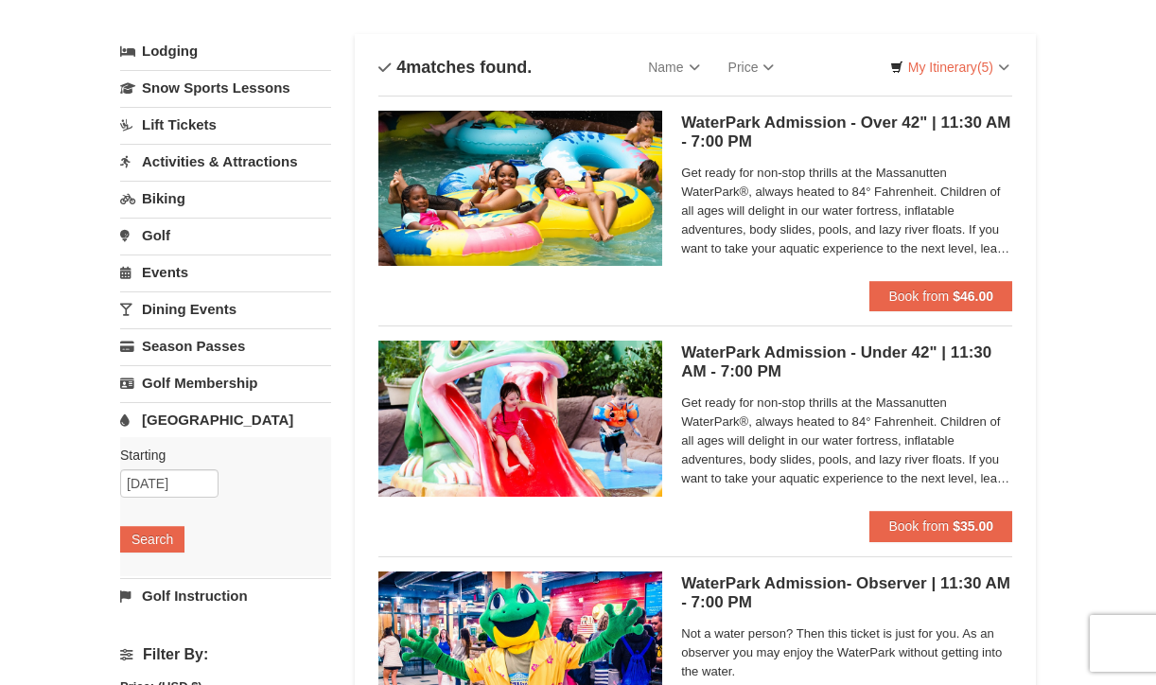
scroll to position [0, 0]
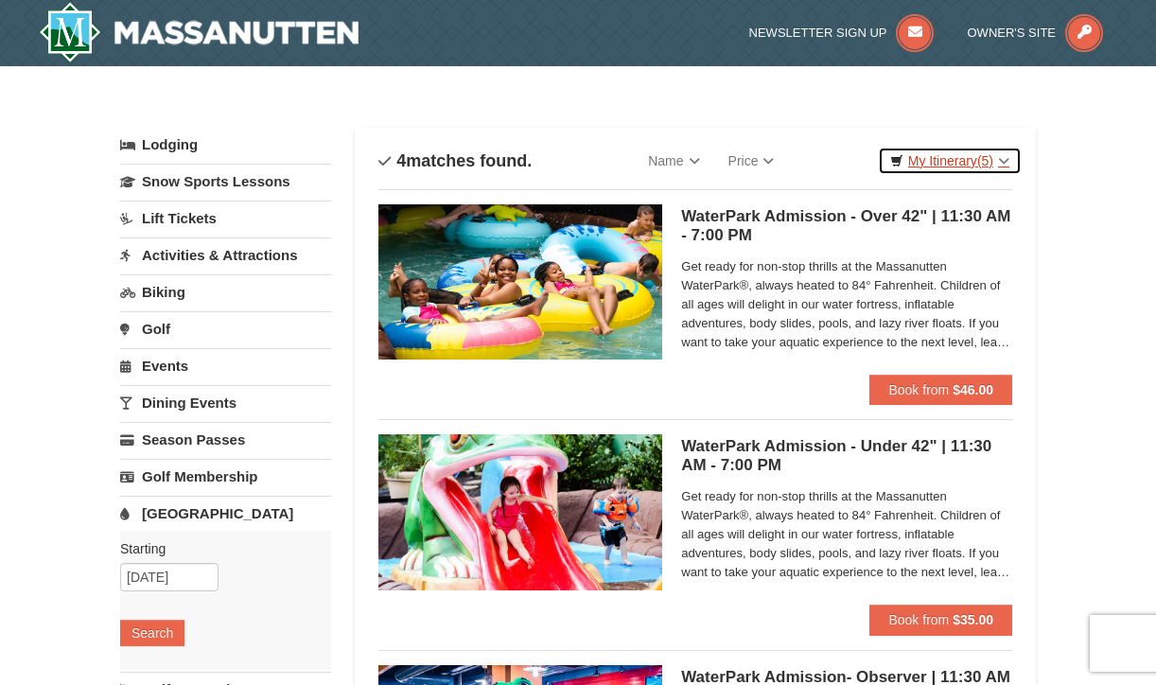
click at [1002, 161] on link "My Itinerary (5)" at bounding box center [950, 161] width 144 height 28
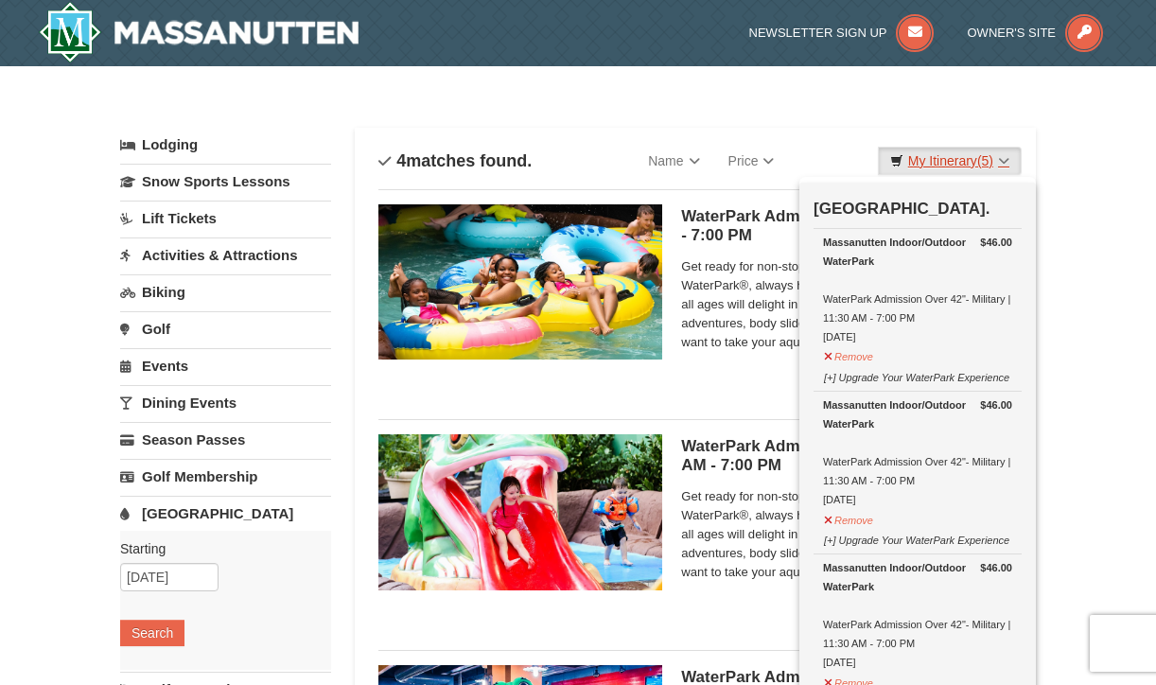
click at [1002, 161] on link "My Itinerary (5)" at bounding box center [950, 161] width 144 height 28
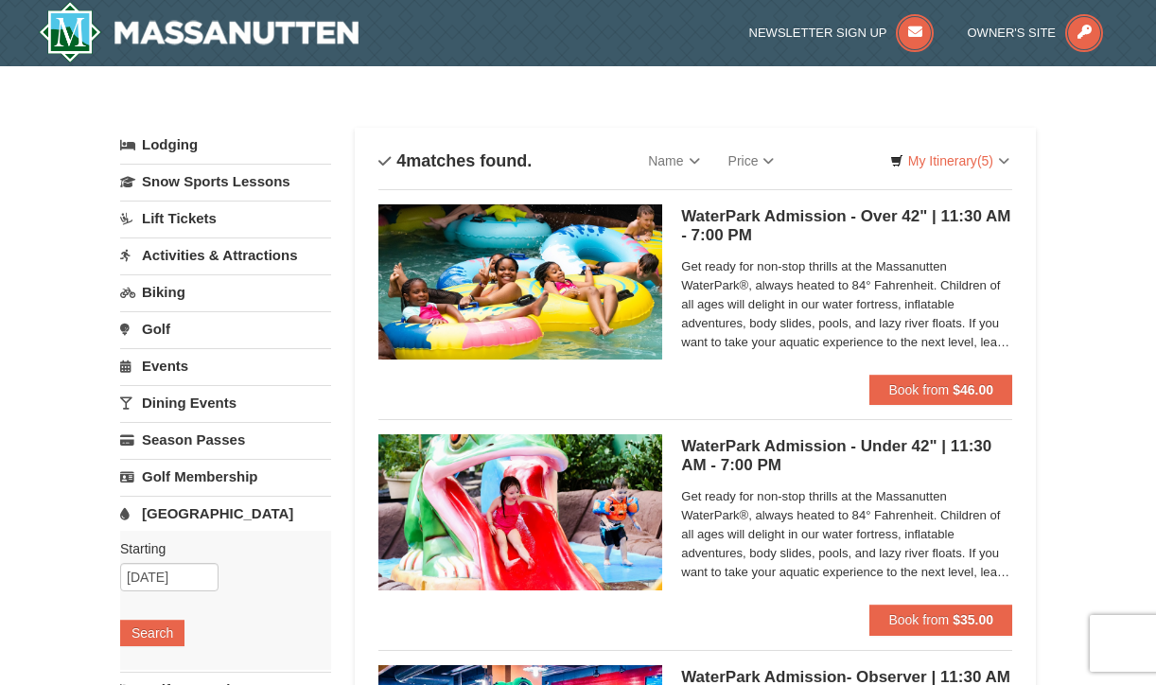
click at [195, 252] on link "Activities & Attractions" at bounding box center [225, 255] width 211 height 35
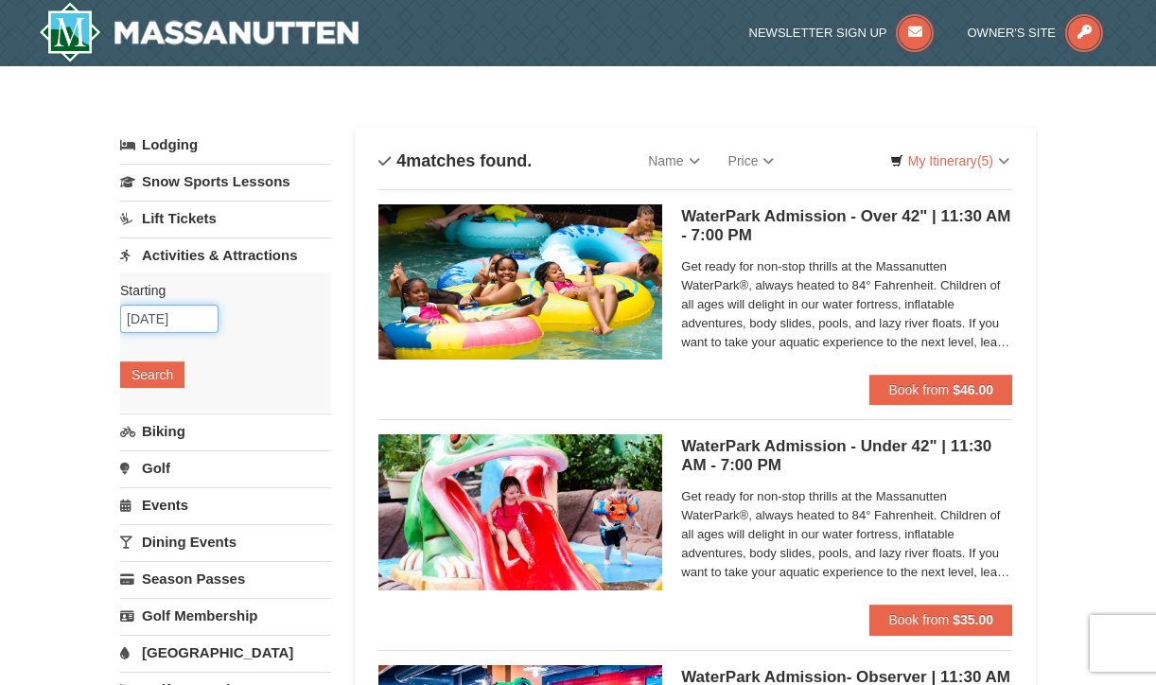
click at [175, 317] on input "12/06/2025" at bounding box center [169, 319] width 98 height 28
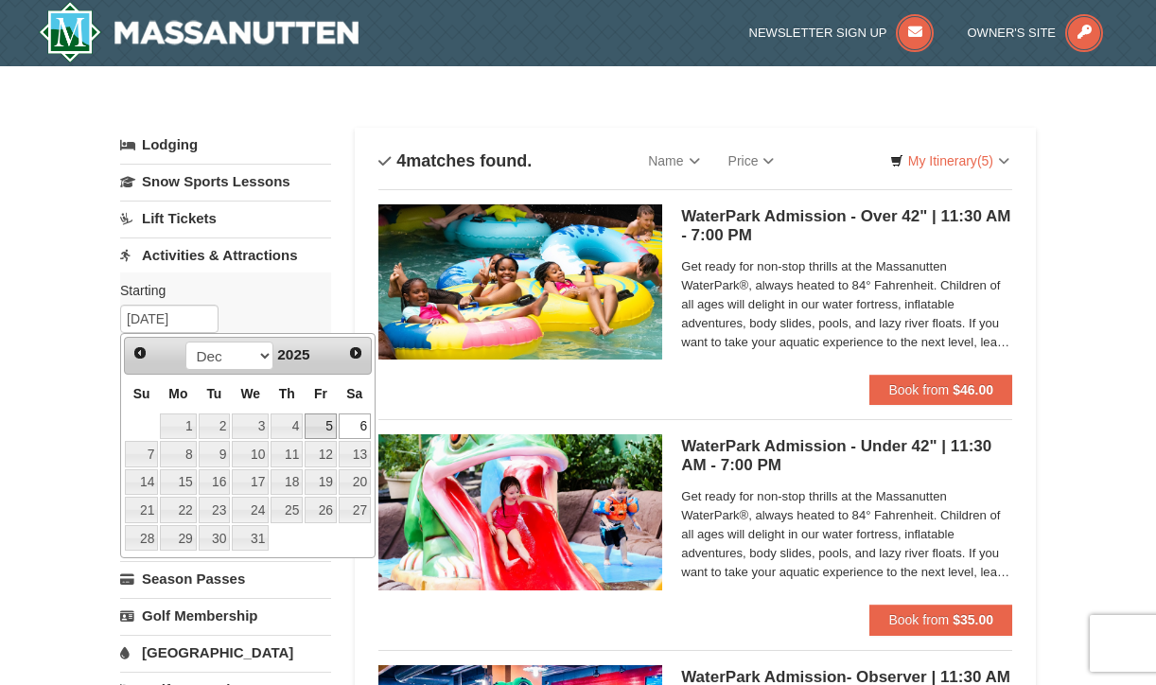
click at [326, 425] on link "5" at bounding box center [321, 427] width 32 height 26
type input "[DATE]"
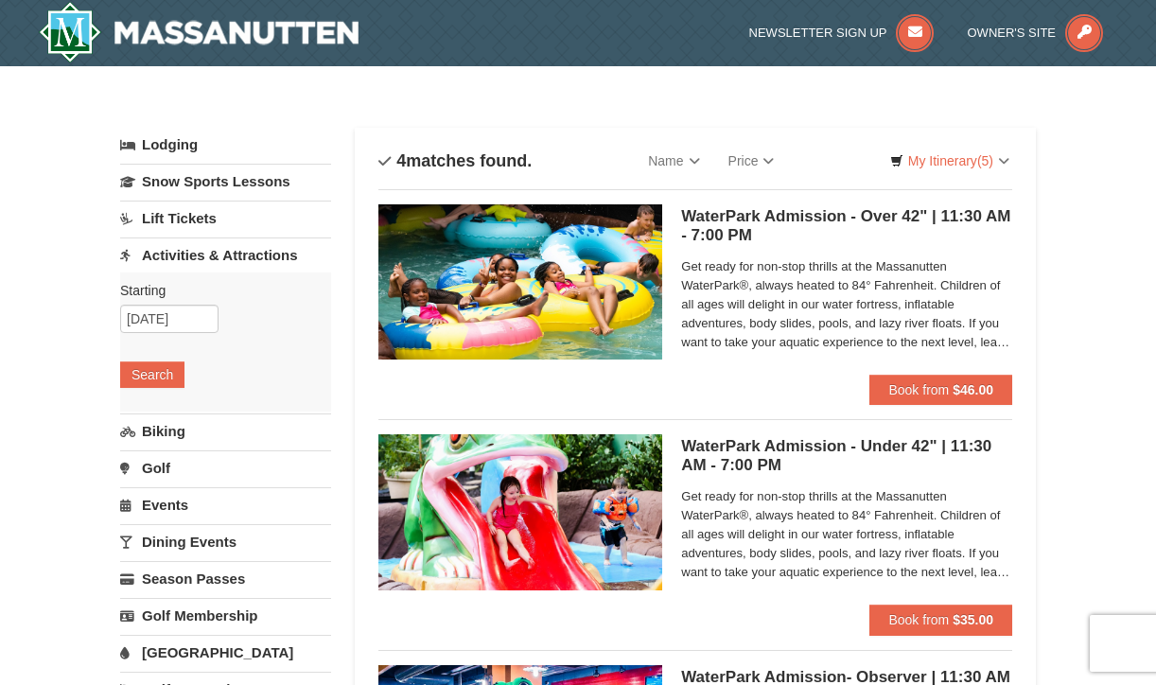
click at [150, 361] on div "Starting Please format dates MM/DD/YYYY Please format dates MM/DD/YYYY 12/05/20…" at bounding box center [225, 342] width 211 height 139
click at [153, 372] on button "Search" at bounding box center [152, 374] width 64 height 26
